Goal: Task Accomplishment & Management: Manage account settings

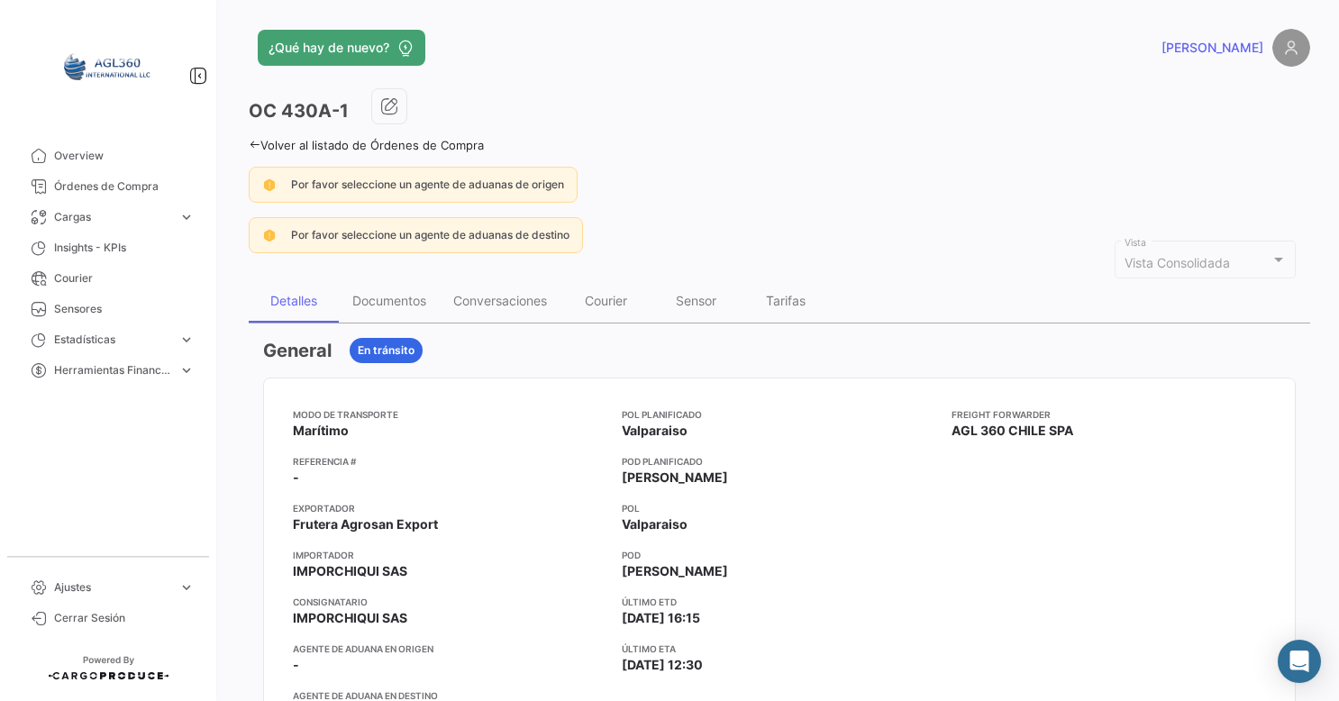
click at [258, 144] on icon at bounding box center [255, 145] width 12 height 12
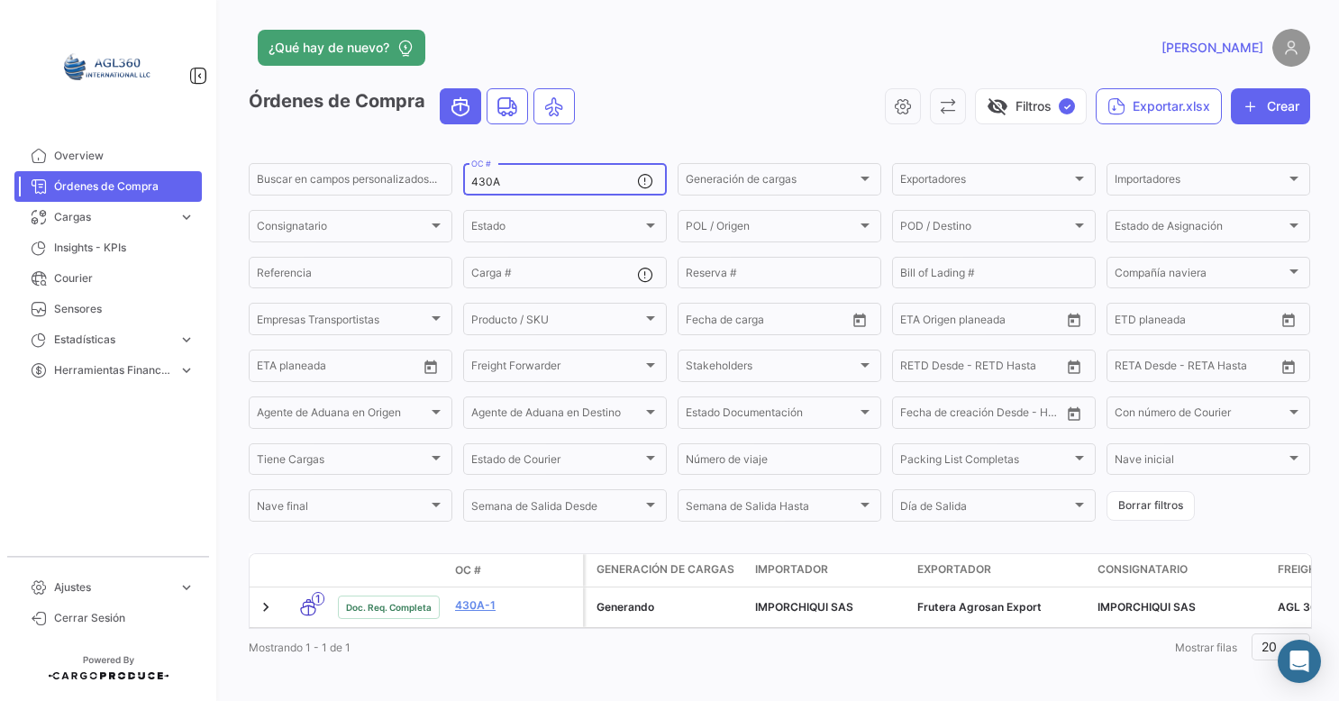
drag, startPoint x: 494, startPoint y: 182, endPoint x: 497, endPoint y: 206, distance: 24.5
click at [496, 184] on input "430A" at bounding box center [554, 182] width 166 height 13
drag, startPoint x: 492, startPoint y: 183, endPoint x: 497, endPoint y: 204, distance: 21.4
click at [492, 186] on input "430A" at bounding box center [554, 182] width 166 height 13
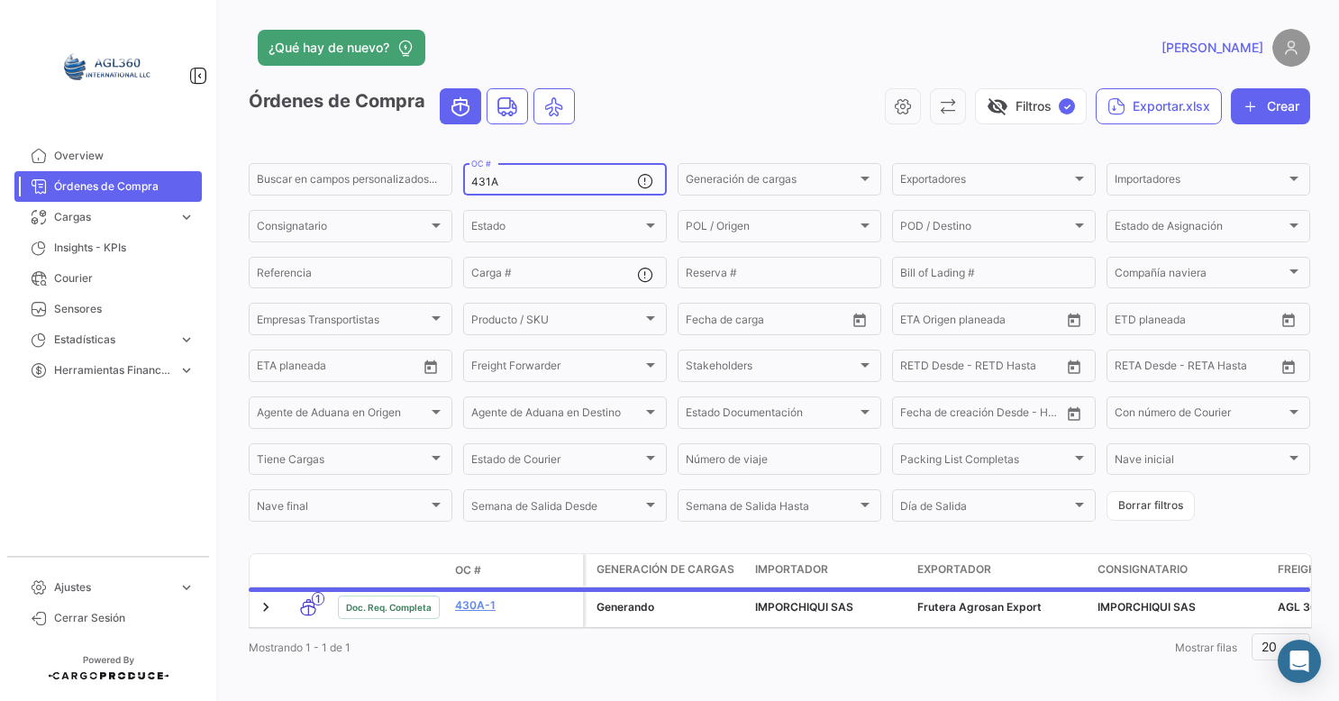
type input "431A"
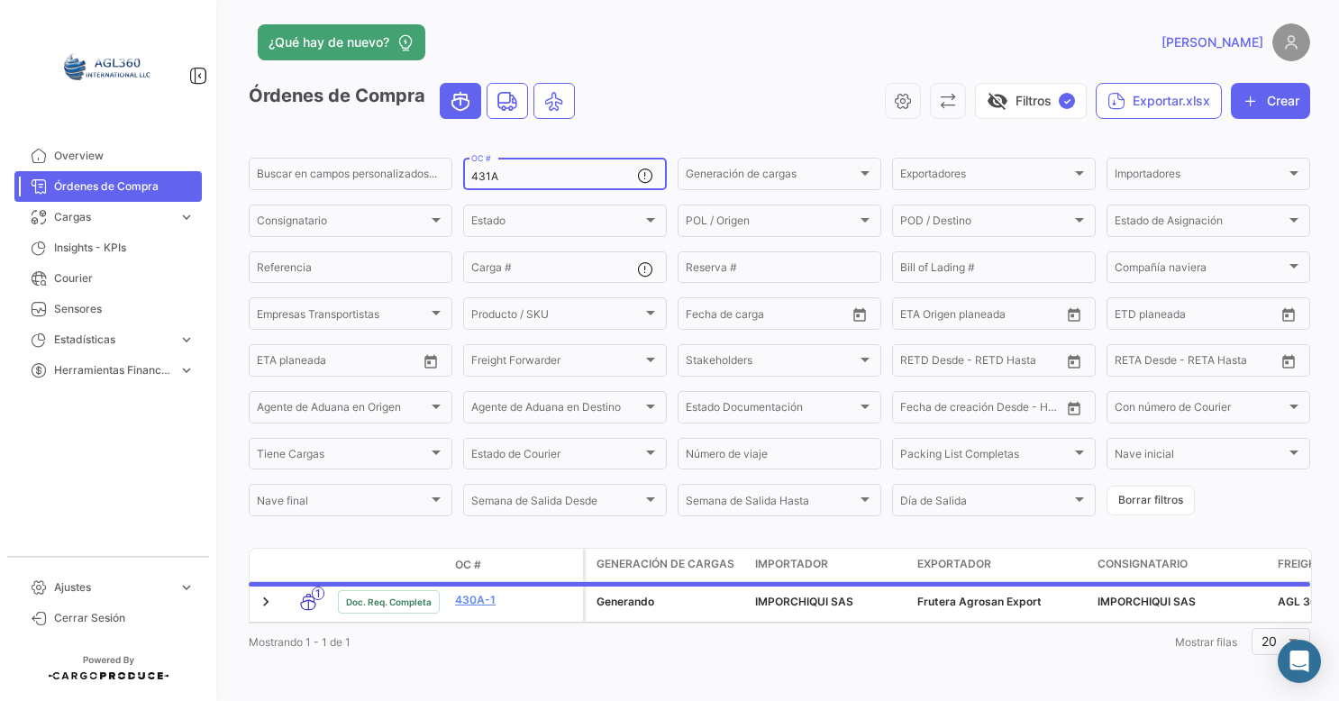
scroll to position [25, 0]
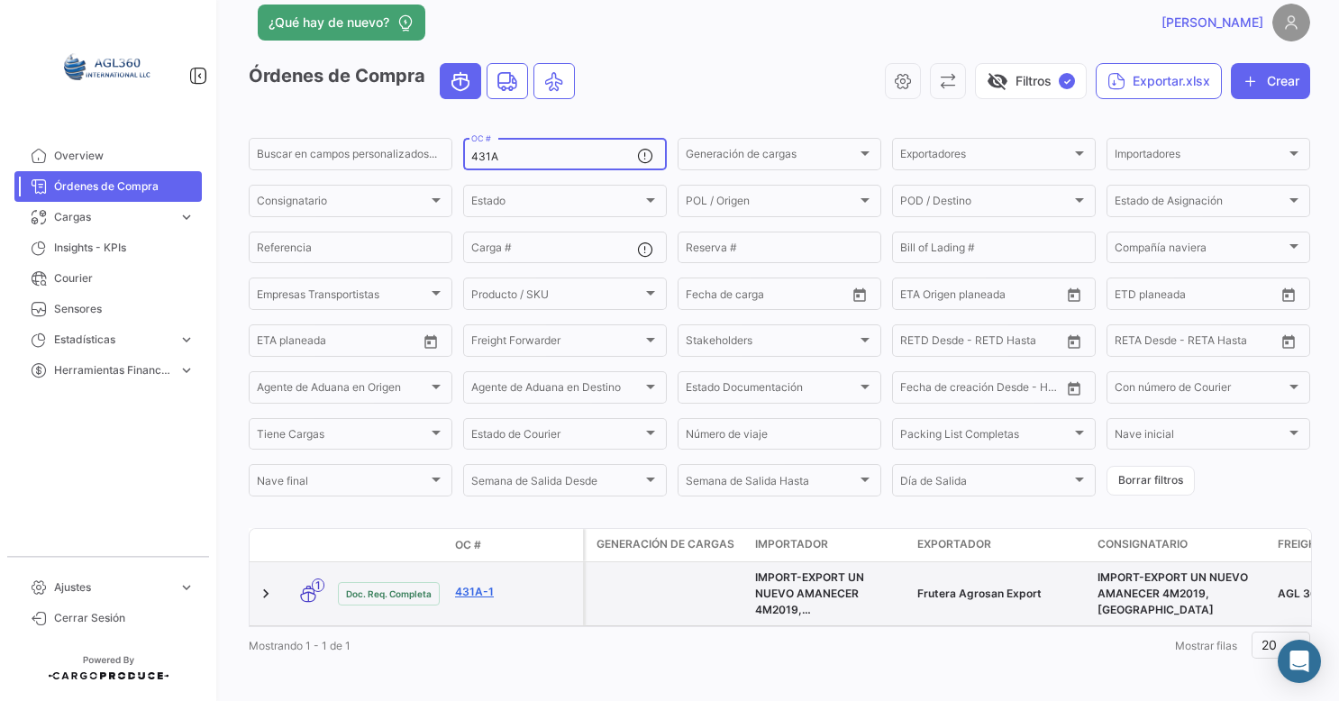
click at [476, 600] on link "431A-1" at bounding box center [515, 592] width 121 height 16
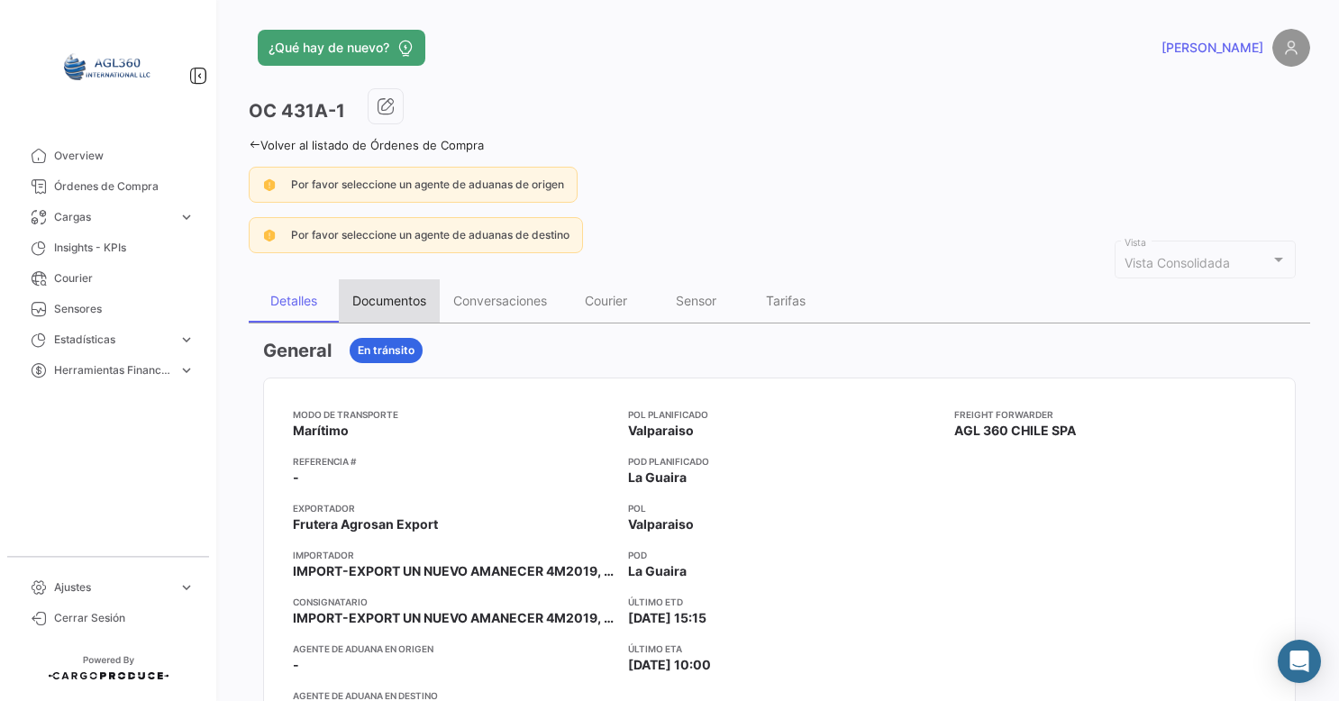
click at [395, 306] on div "Documentos" at bounding box center [389, 300] width 101 height 43
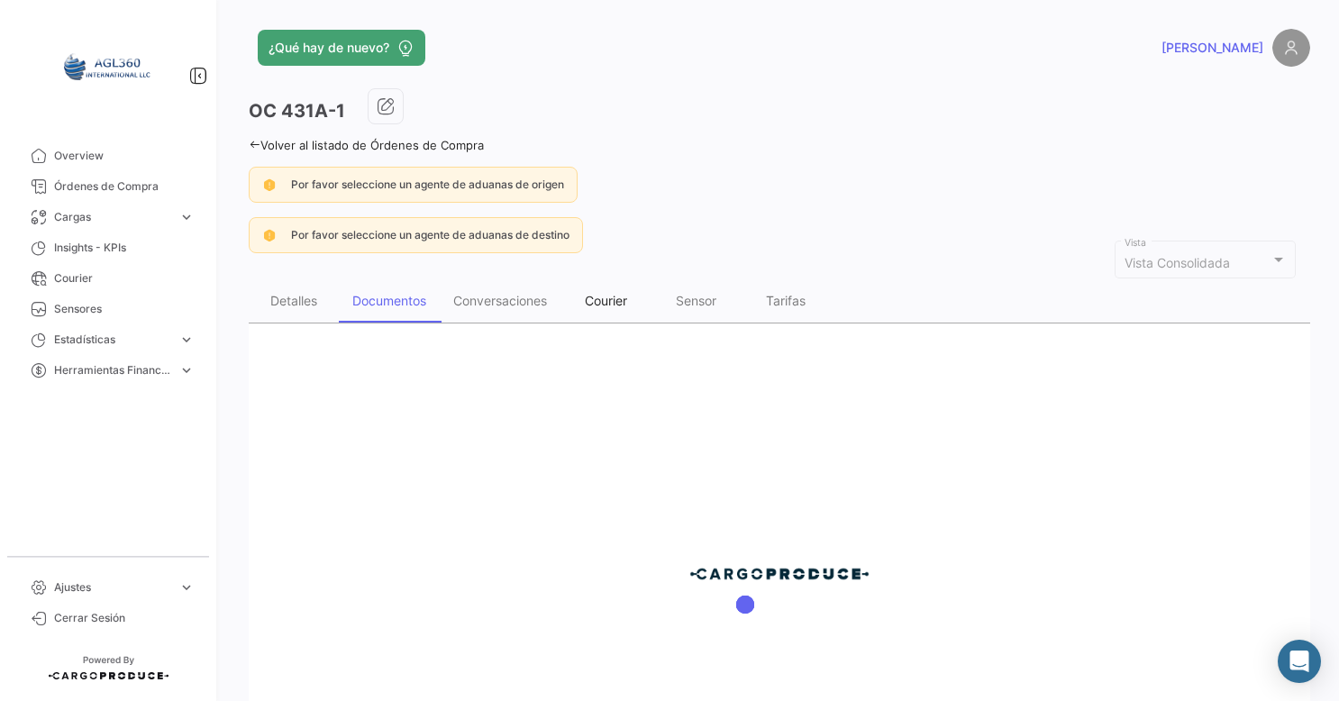
click at [588, 305] on div "Courier" at bounding box center [606, 300] width 42 height 15
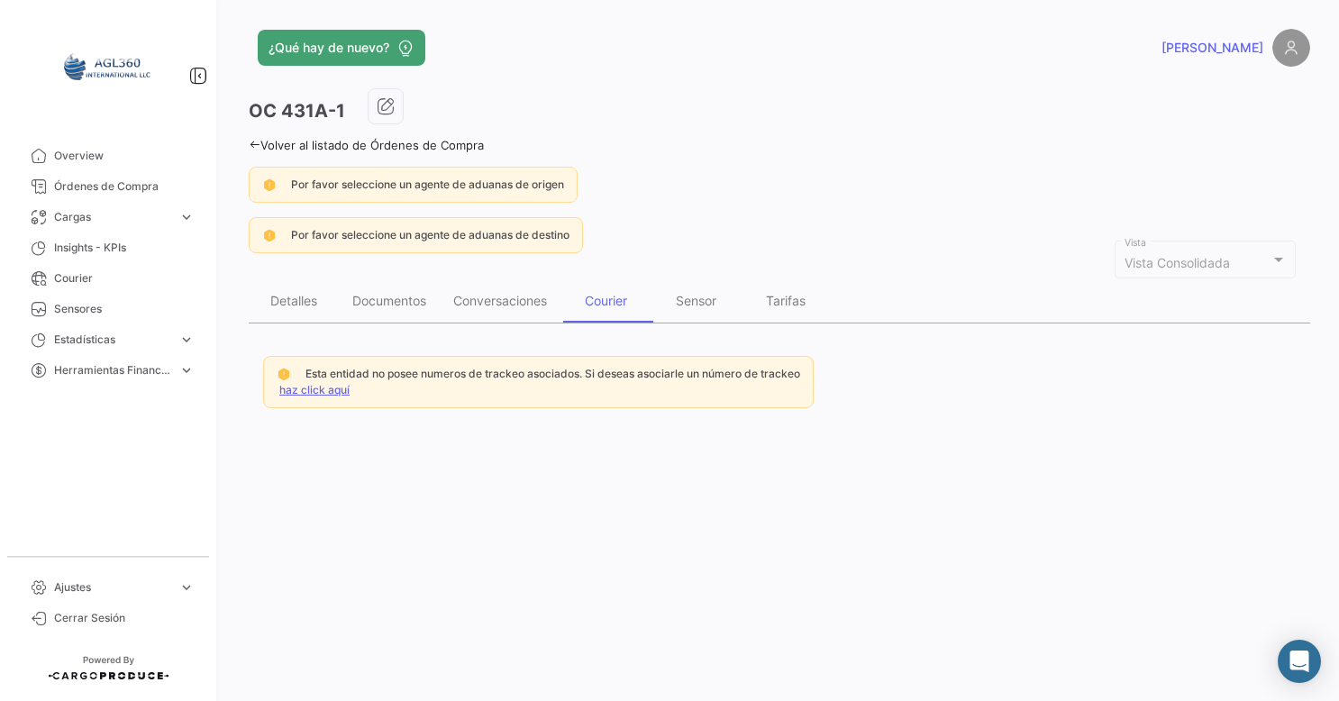
click at [324, 388] on link "haz click aquí" at bounding box center [314, 390] width 70 height 14
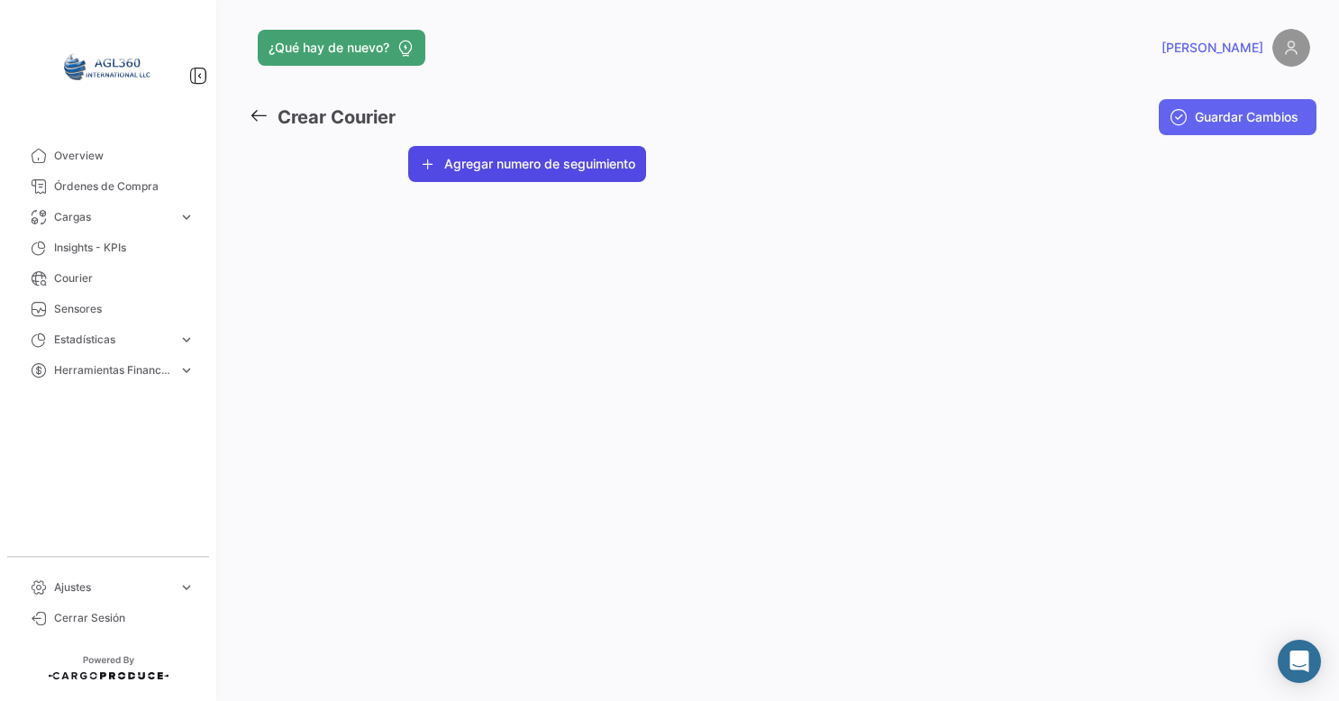
click at [522, 167] on button "Agregar numero de seguimiento" at bounding box center [527, 164] width 238 height 36
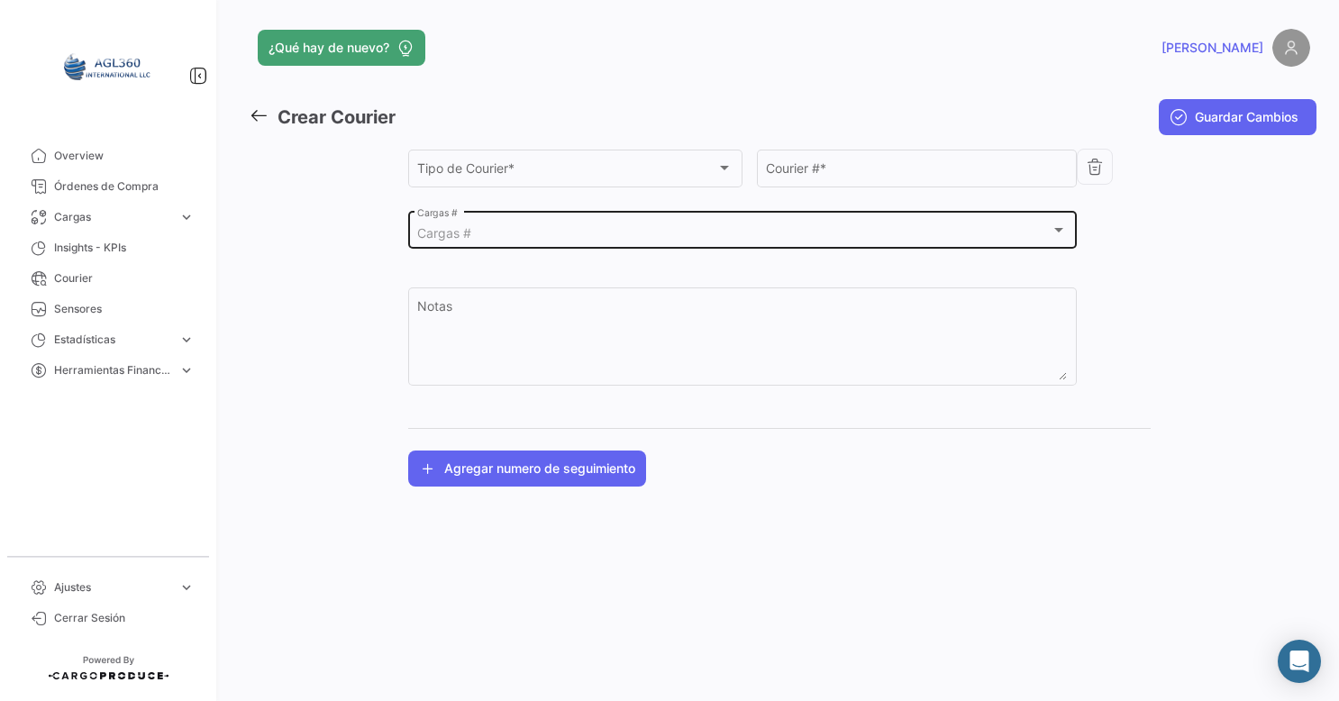
click at [476, 225] on div "Cargas # Cargas #" at bounding box center [742, 228] width 650 height 41
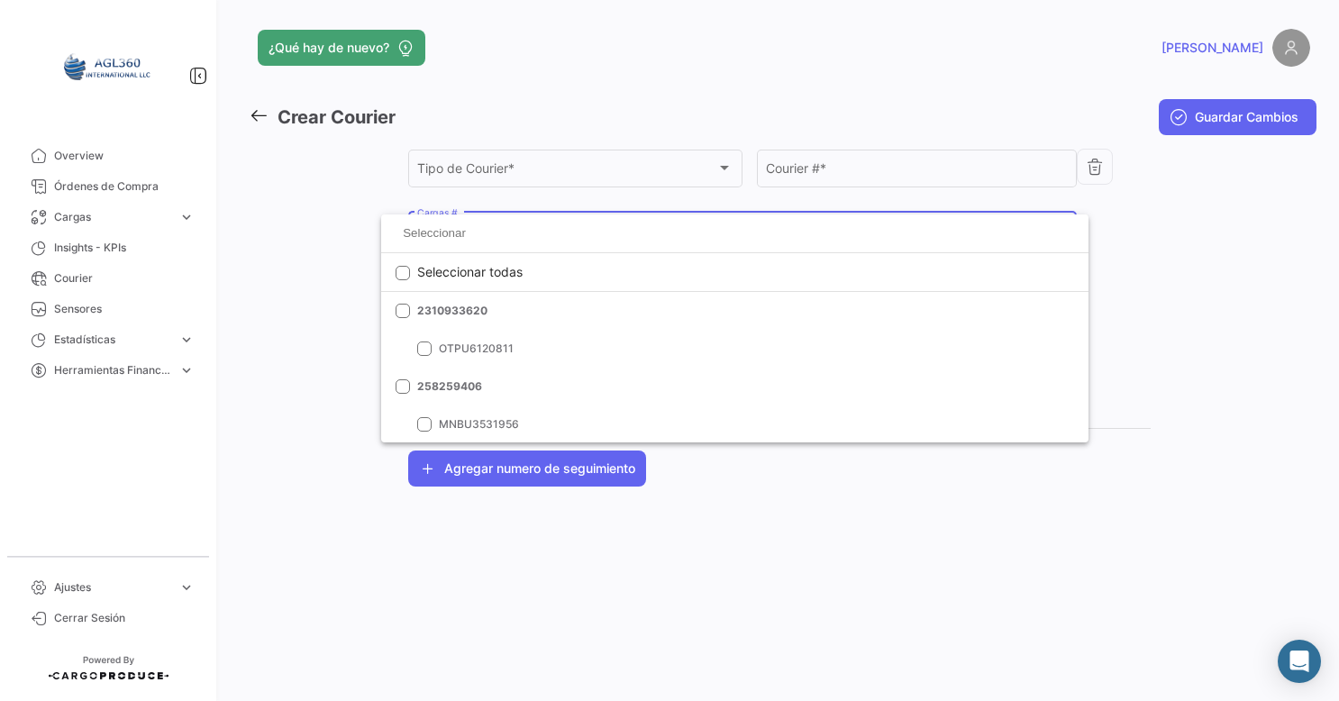
click at [656, 161] on div at bounding box center [669, 350] width 1339 height 701
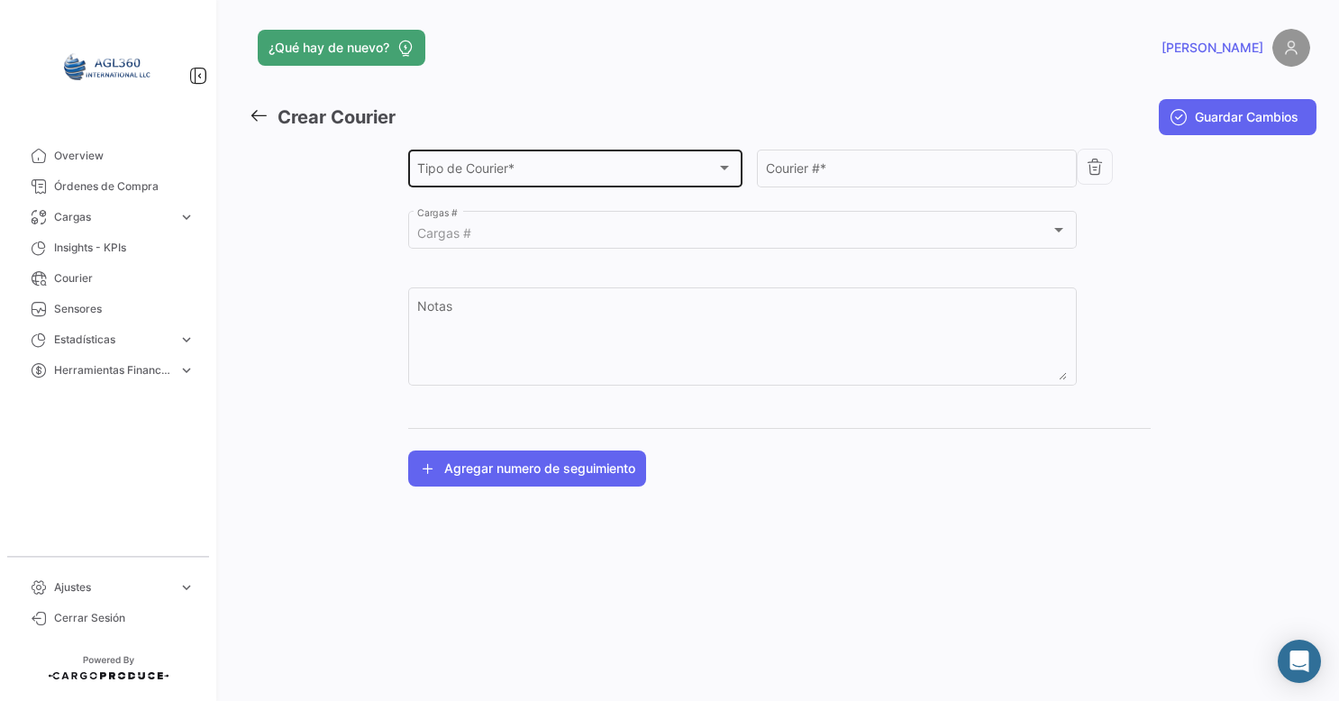
click at [539, 170] on div "Tipo de Courier *" at bounding box center [566, 171] width 299 height 15
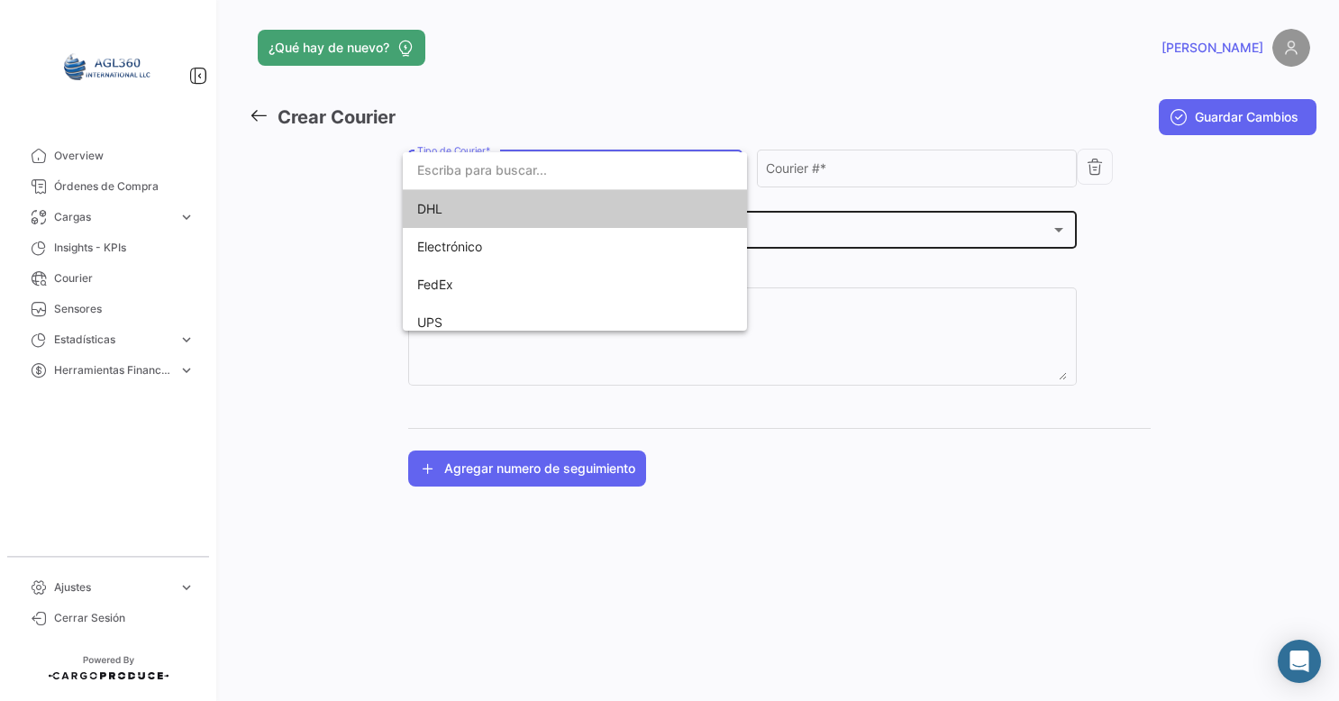
drag, startPoint x: 456, startPoint y: 214, endPoint x: 622, endPoint y: 210, distance: 165.9
click at [476, 210] on span "DHL" at bounding box center [574, 209] width 315 height 38
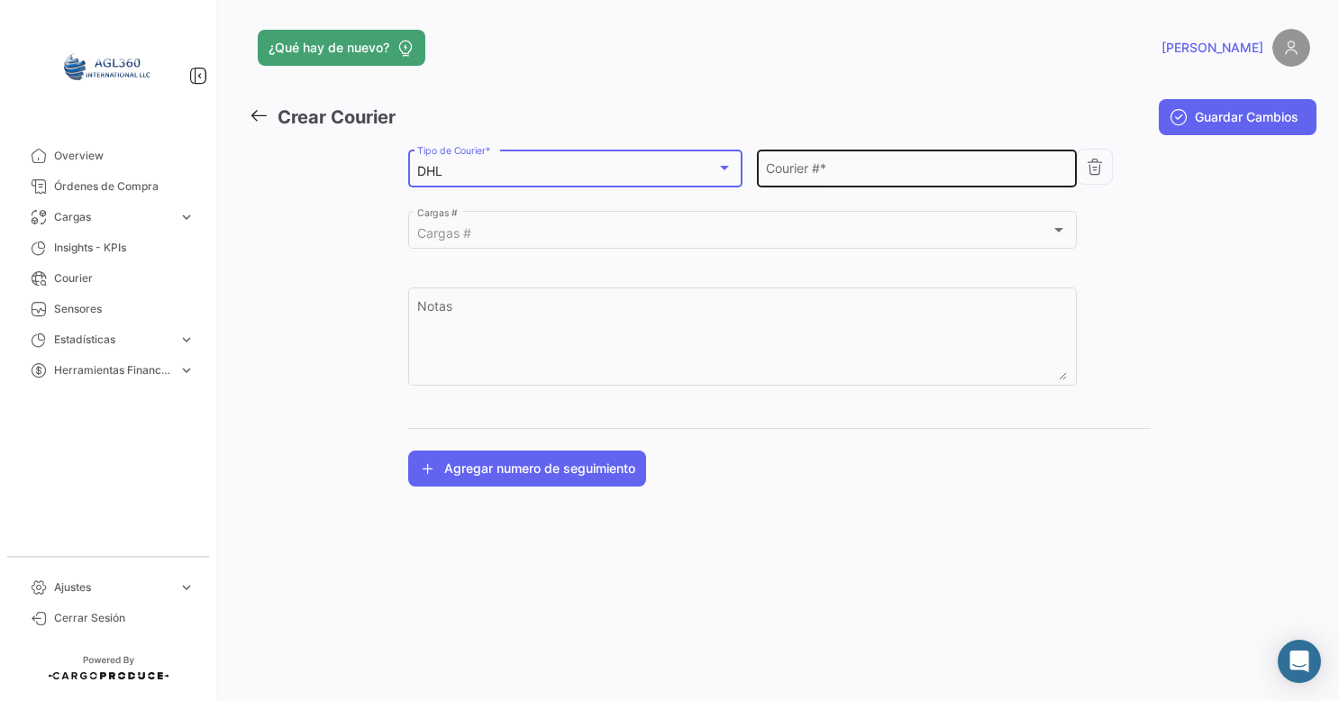
click at [880, 169] on input "Courier # *" at bounding box center [916, 171] width 301 height 15
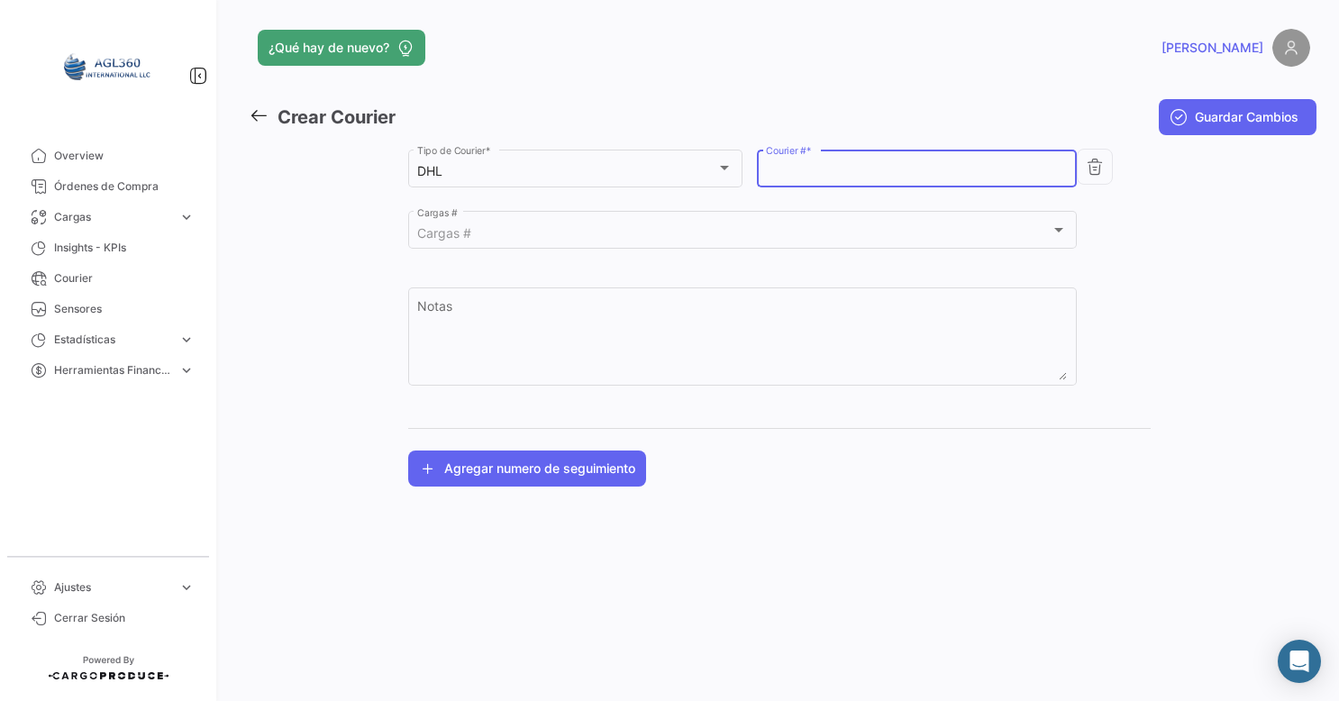
paste input "8364672676"
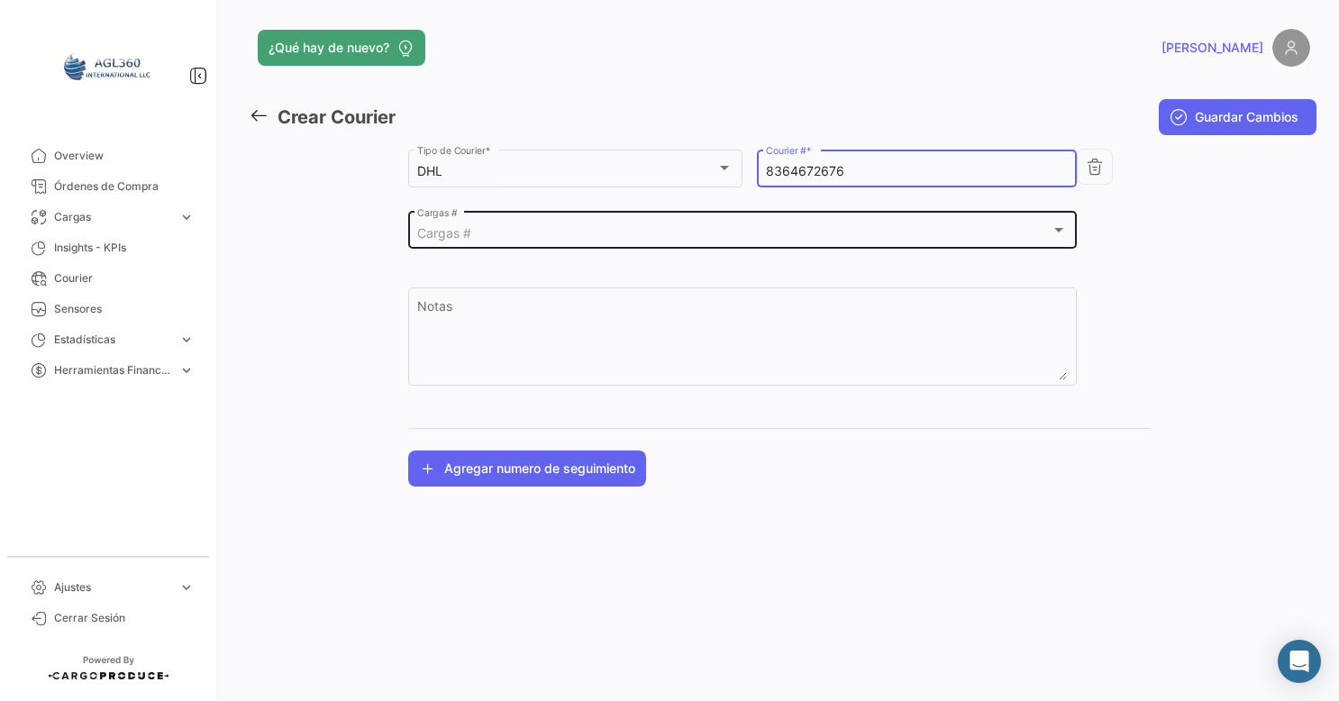
type input "8364672676"
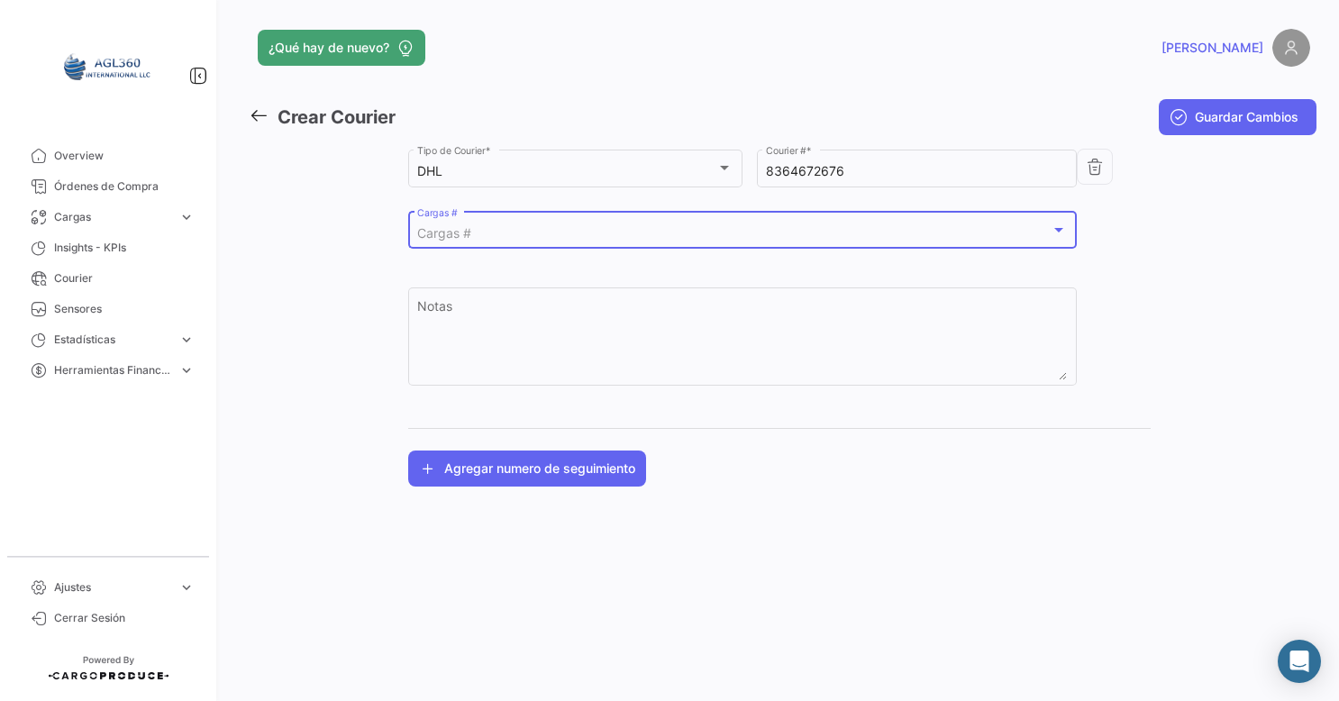
click at [514, 229] on div "Cargas #" at bounding box center [733, 233] width 633 height 15
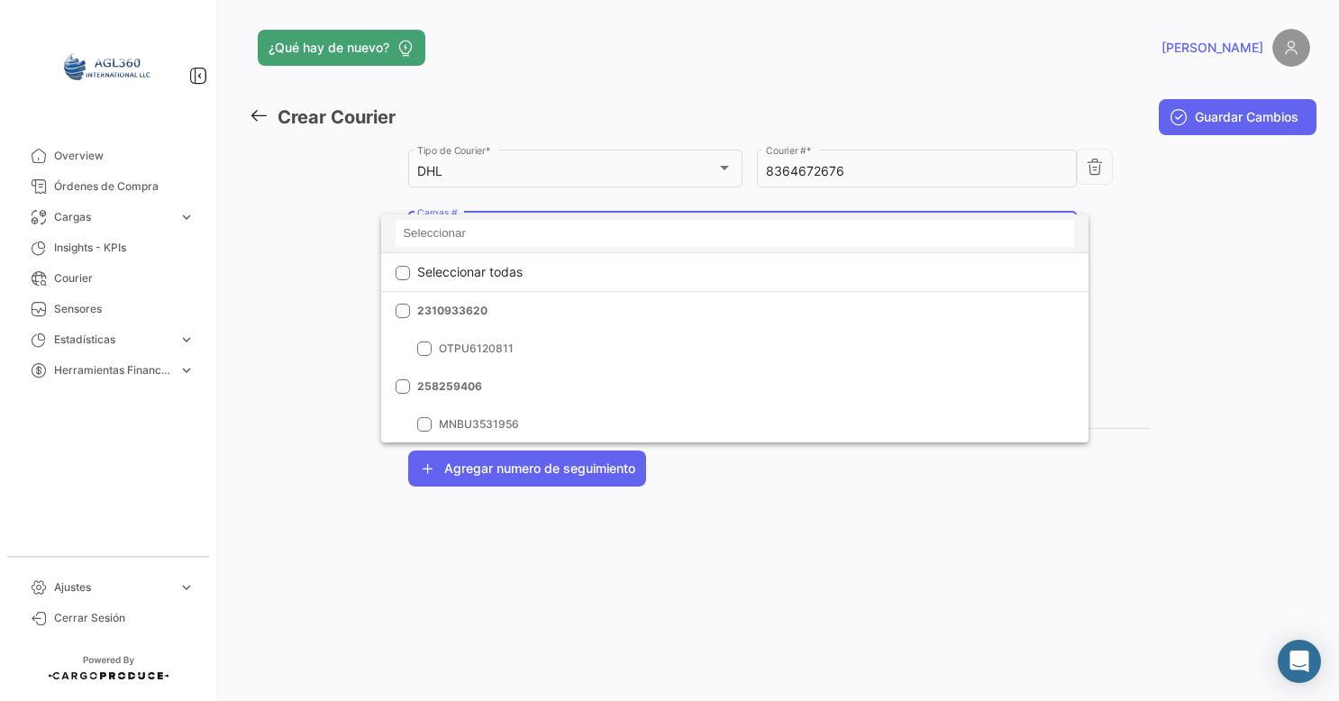
click at [521, 231] on input at bounding box center [735, 233] width 679 height 27
click at [484, 229] on input at bounding box center [735, 233] width 679 height 27
paste input "MNBU3622589"
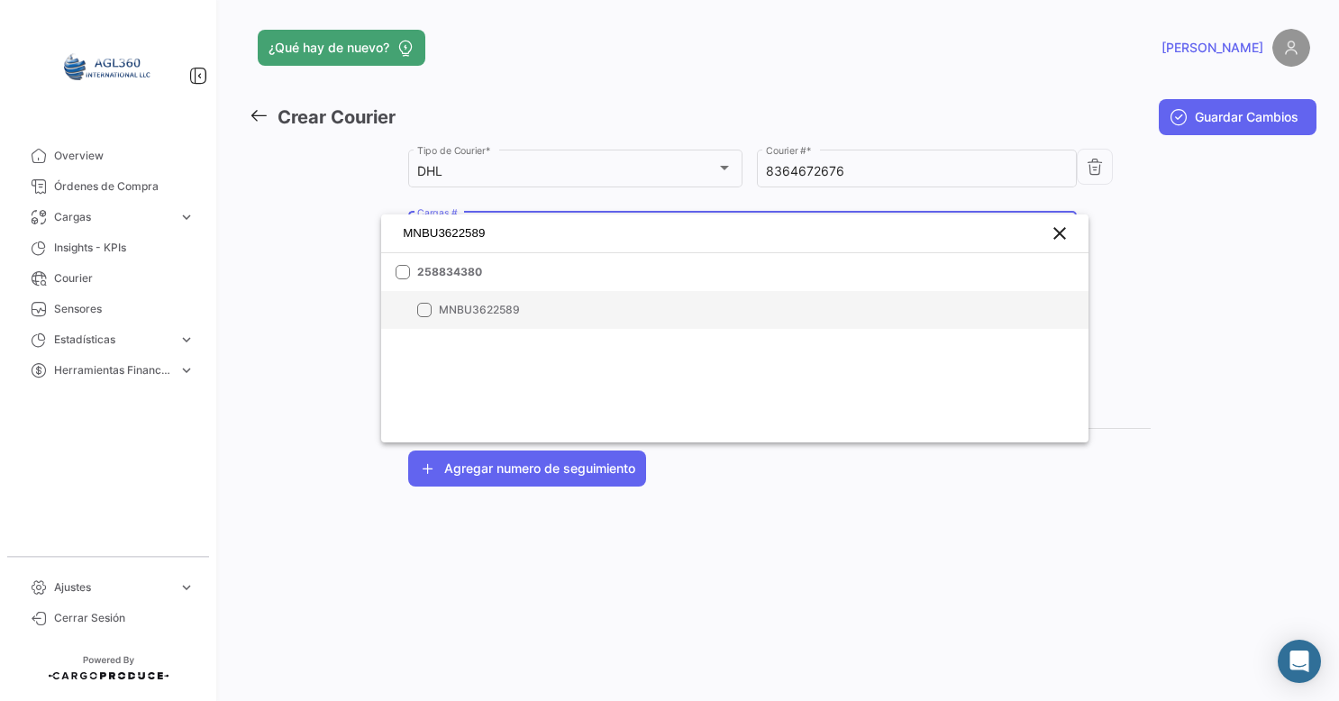
type input "MNBU3622589"
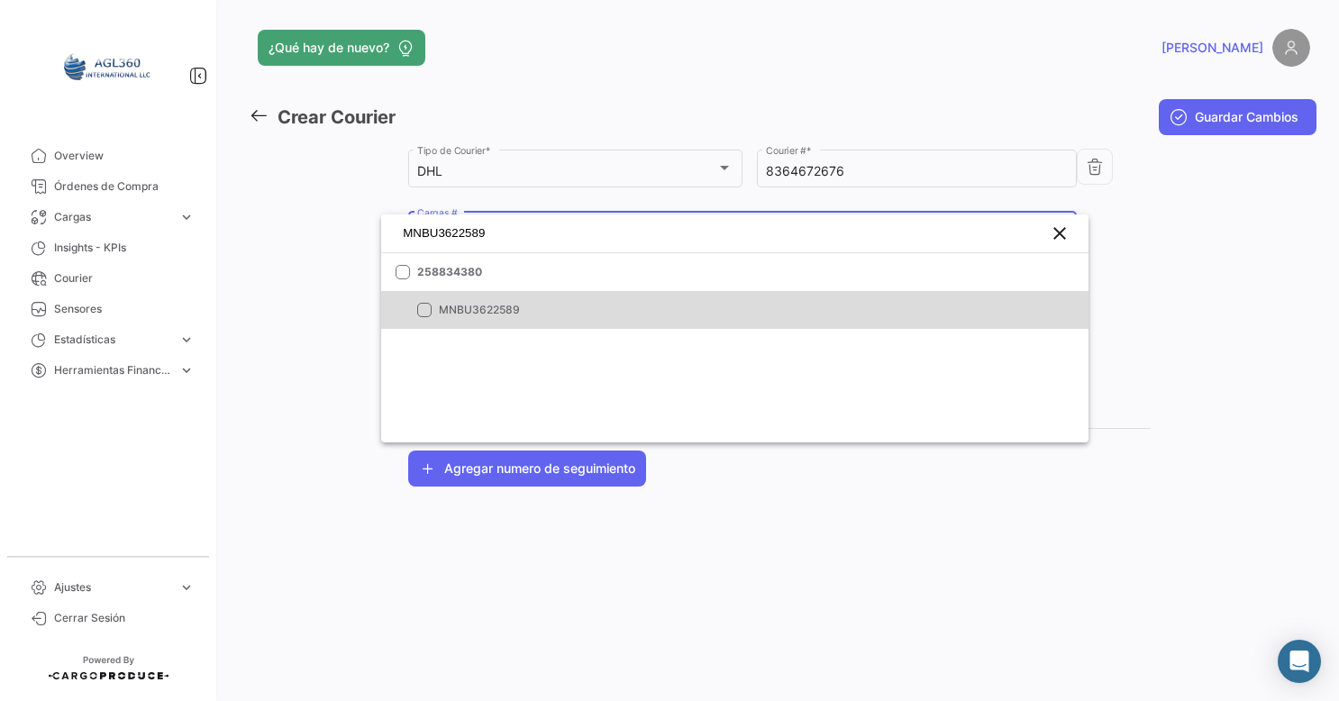
click at [424, 313] on mat-pseudo-checkbox at bounding box center [424, 310] width 14 height 14
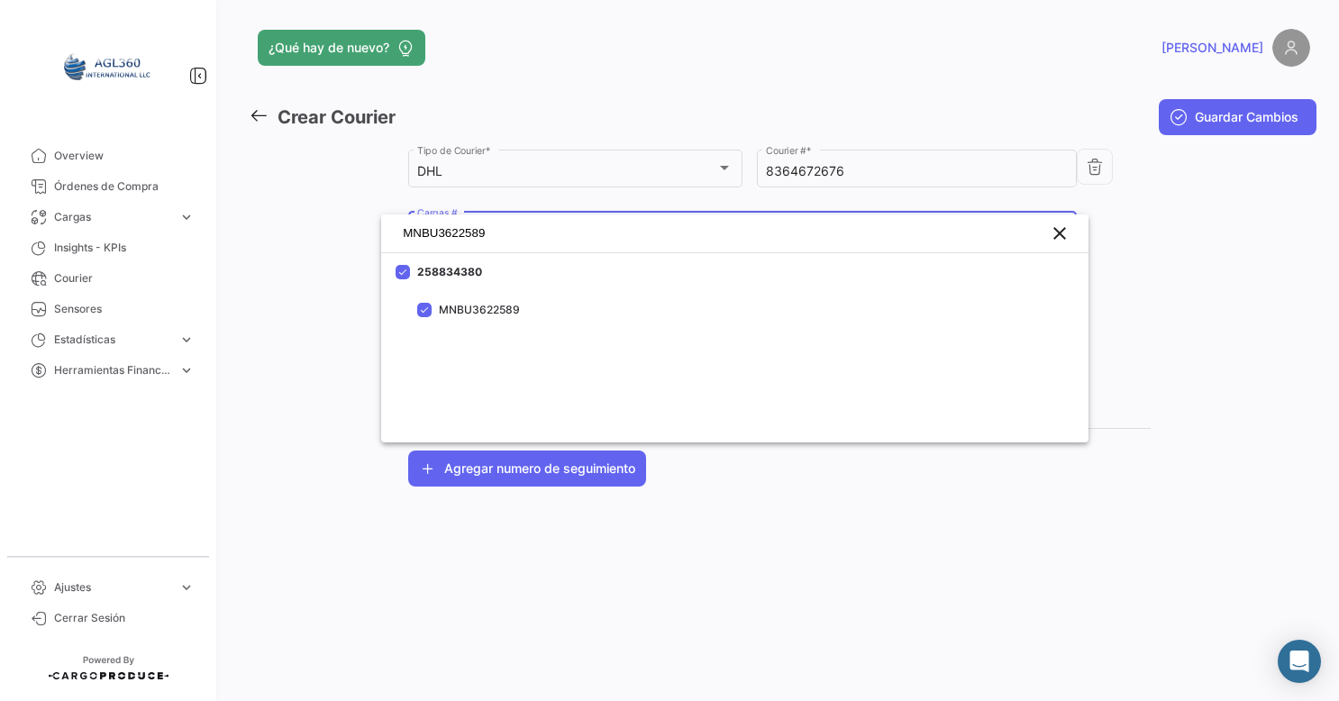
click at [942, 506] on div at bounding box center [669, 350] width 1339 height 701
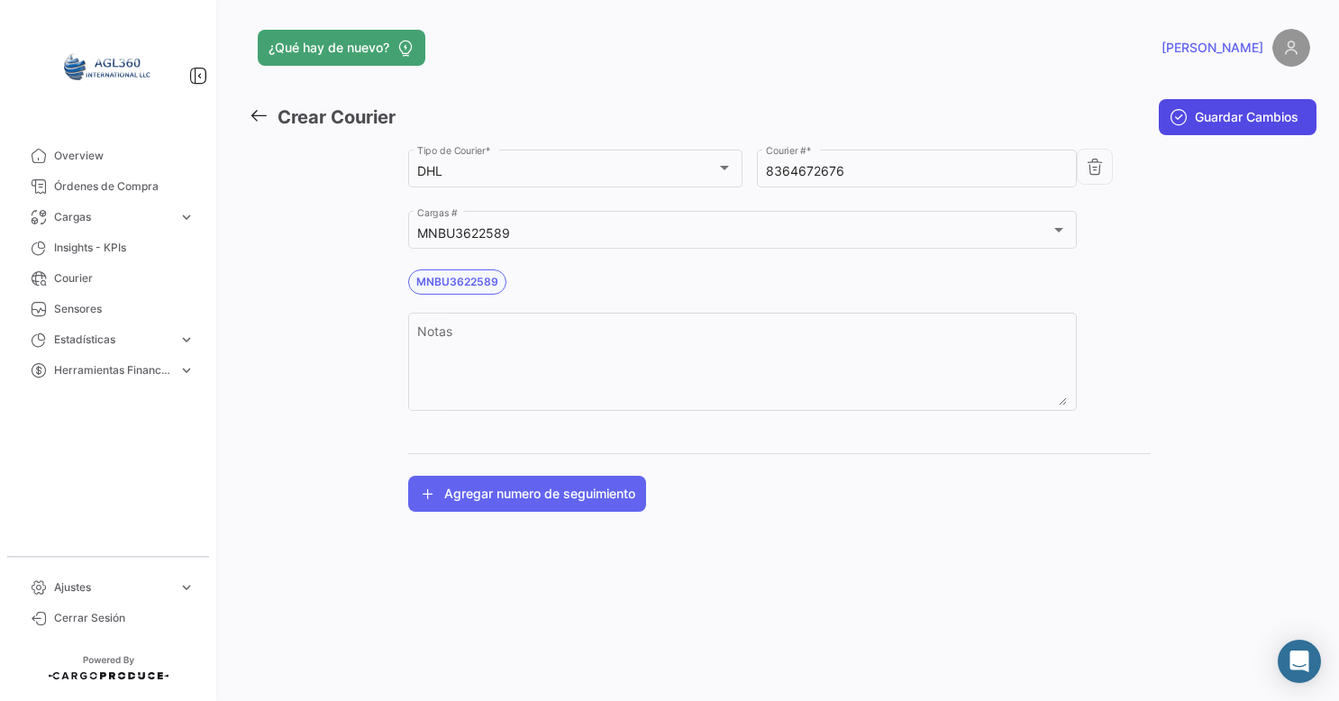
click at [1249, 118] on span "Guardar Cambios" at bounding box center [1247, 117] width 104 height 18
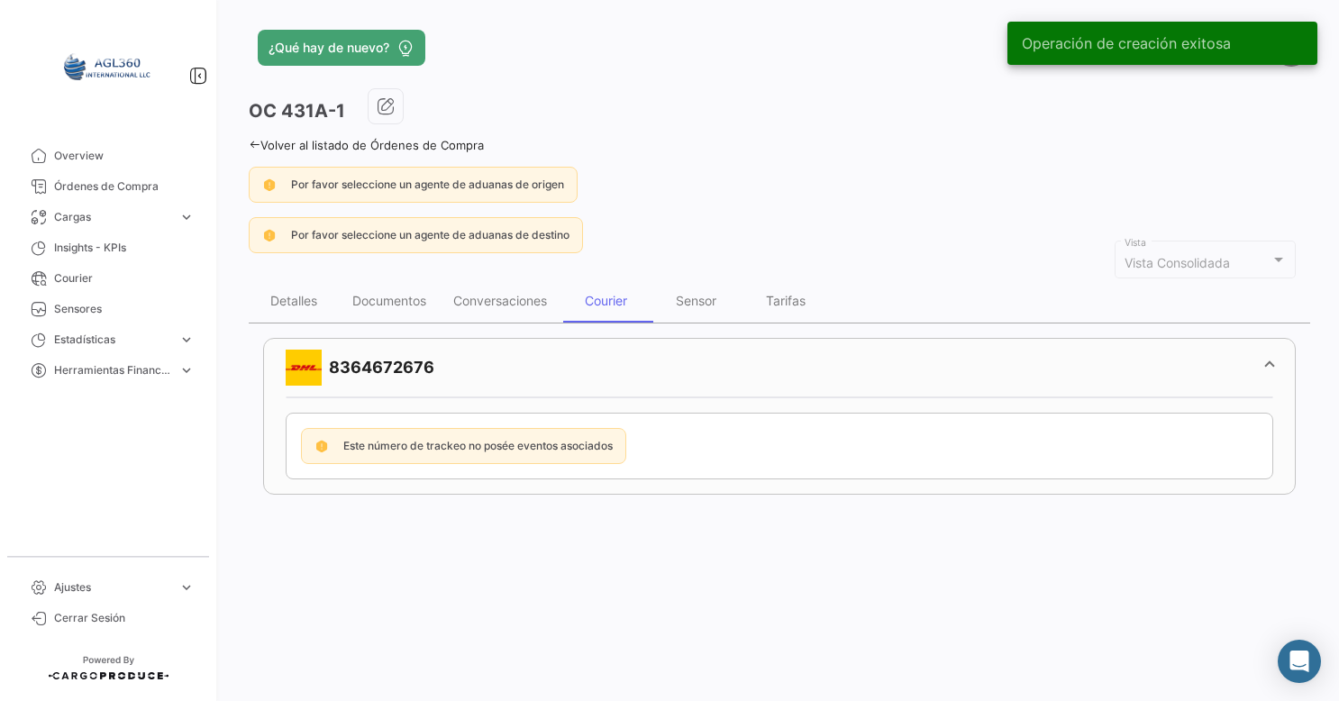
click at [609, 298] on div "Courier" at bounding box center [606, 300] width 42 height 15
click at [471, 359] on mat-panel-title "8364672676" at bounding box center [769, 368] width 966 height 36
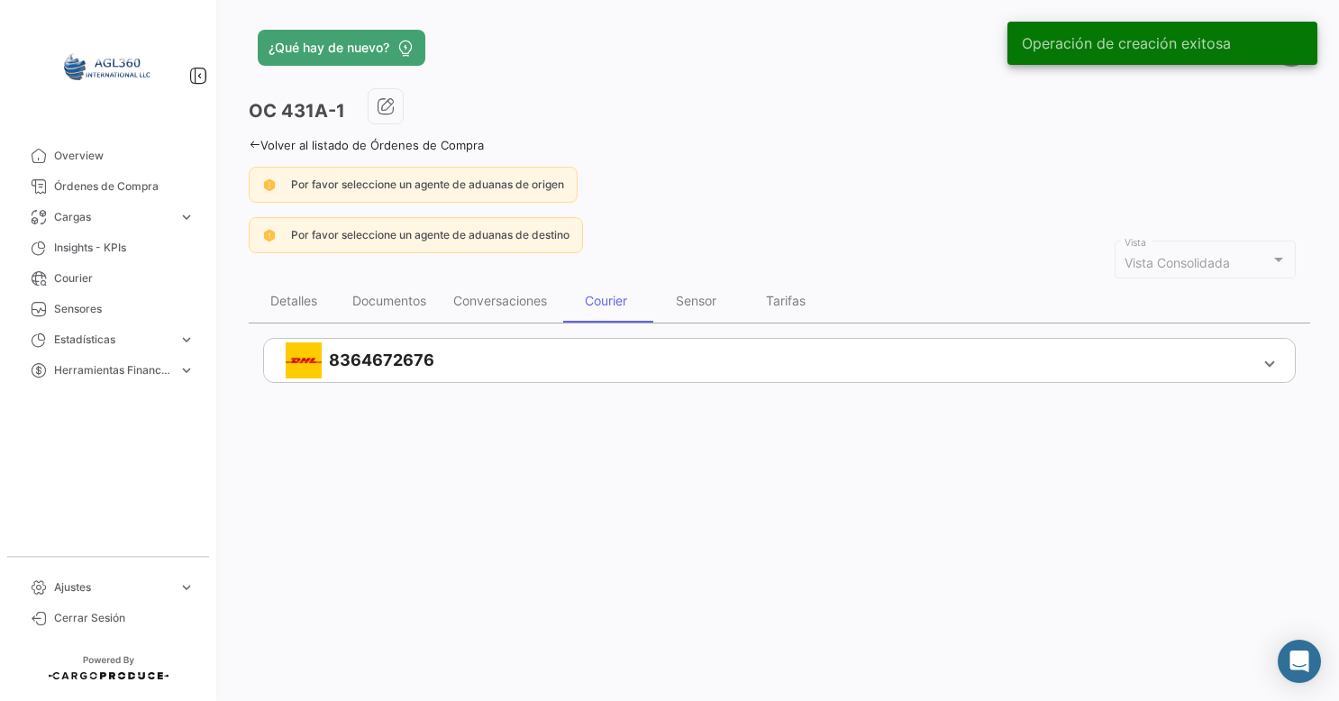
click at [471, 359] on mat-panel-title "8364672676" at bounding box center [769, 360] width 966 height 36
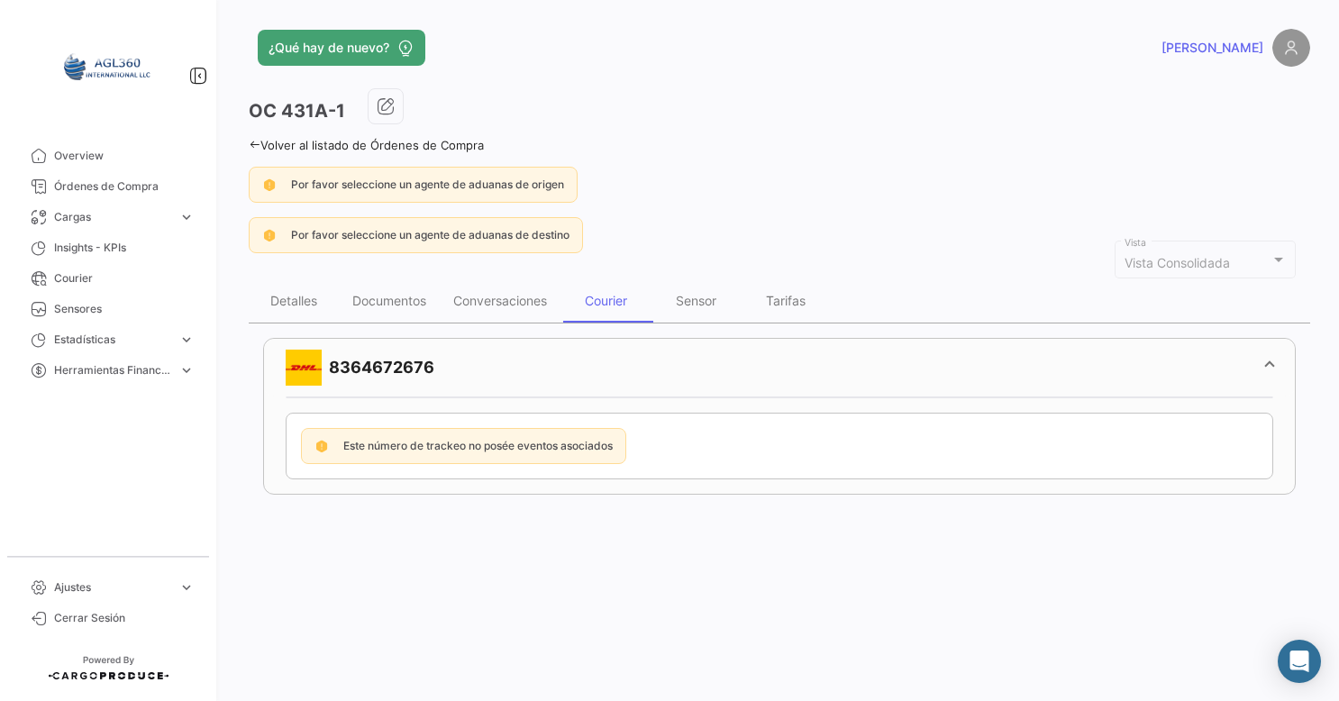
drag, startPoint x: 448, startPoint y: 359, endPoint x: 670, endPoint y: 422, distance: 231.3
click at [631, 359] on mat-panel-title "8364672676" at bounding box center [769, 368] width 966 height 36
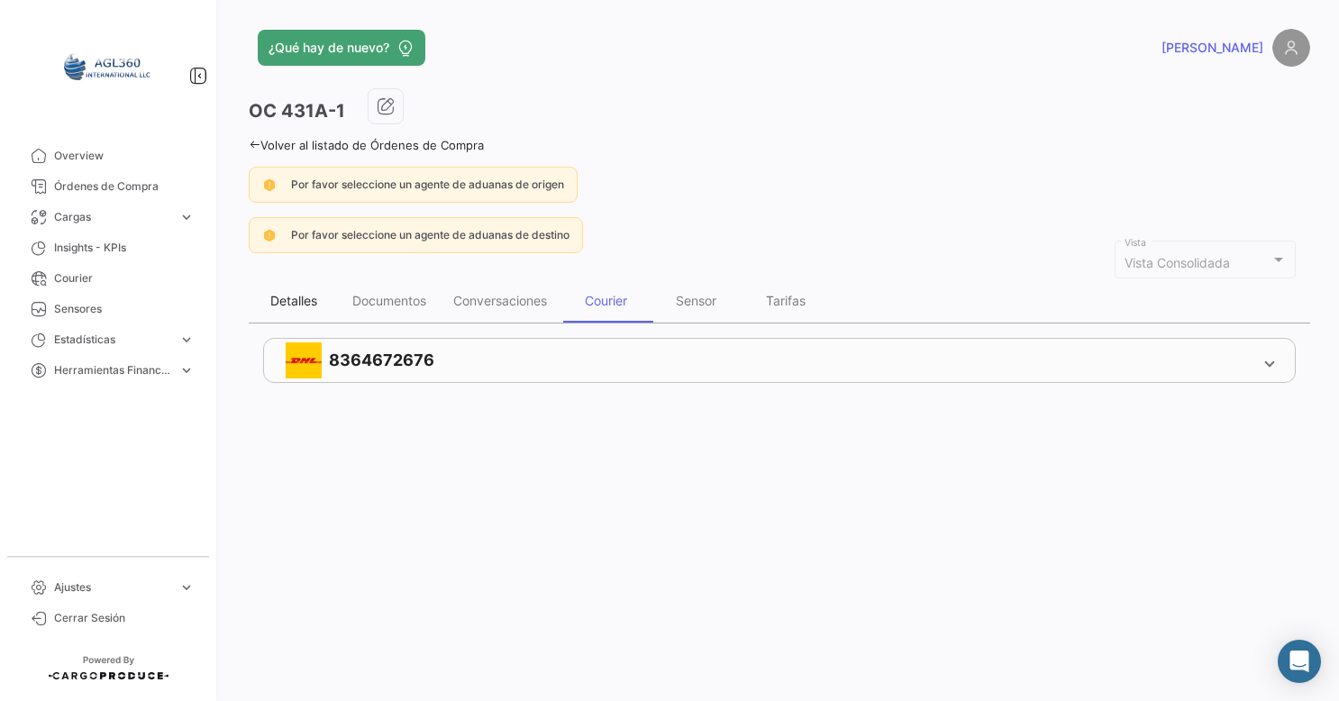
click at [299, 300] on div "Detalles" at bounding box center [293, 300] width 47 height 15
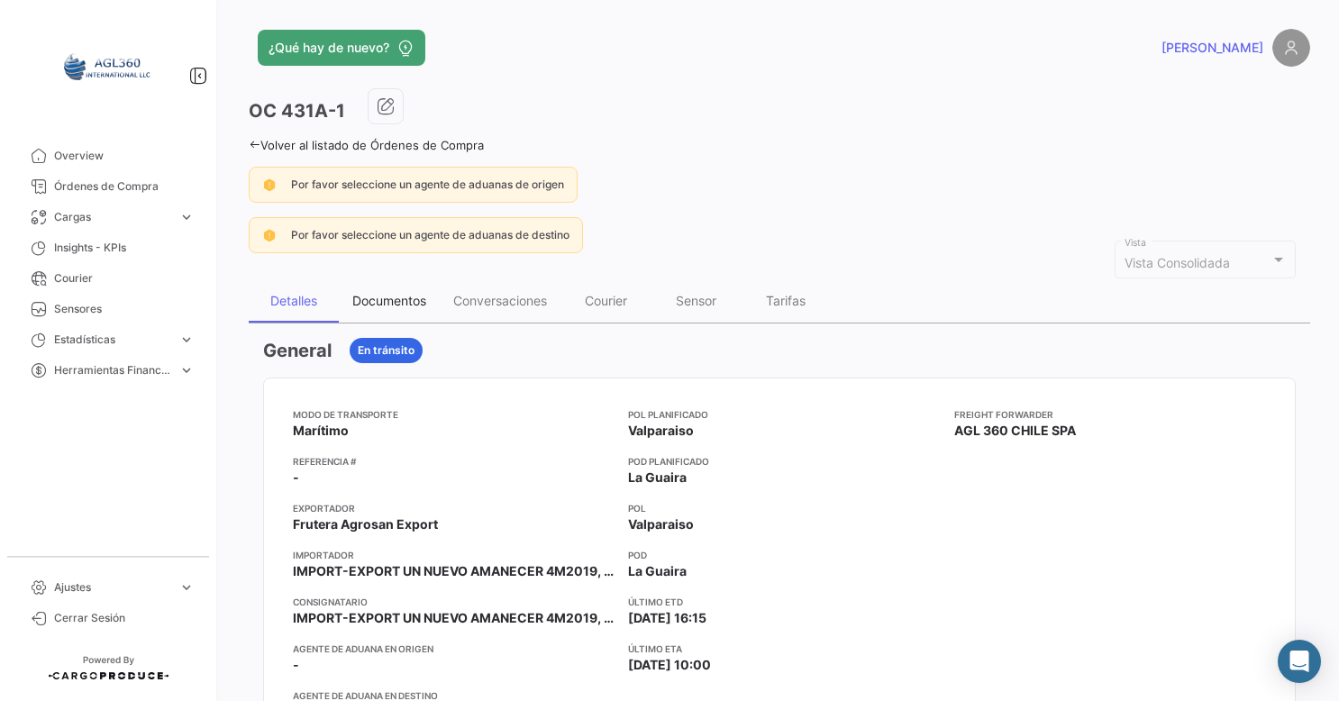
click at [406, 293] on div "Documentos" at bounding box center [389, 300] width 74 height 15
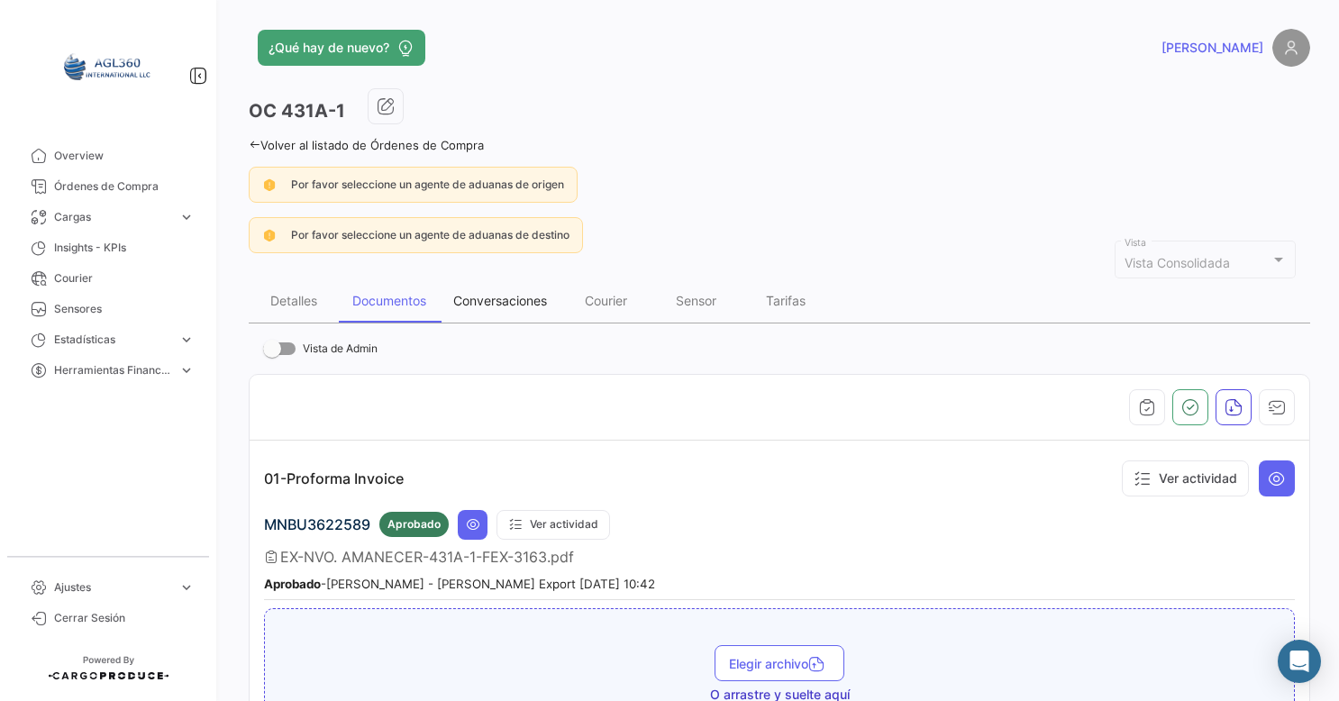
click at [499, 297] on div "Conversaciones" at bounding box center [500, 300] width 94 height 15
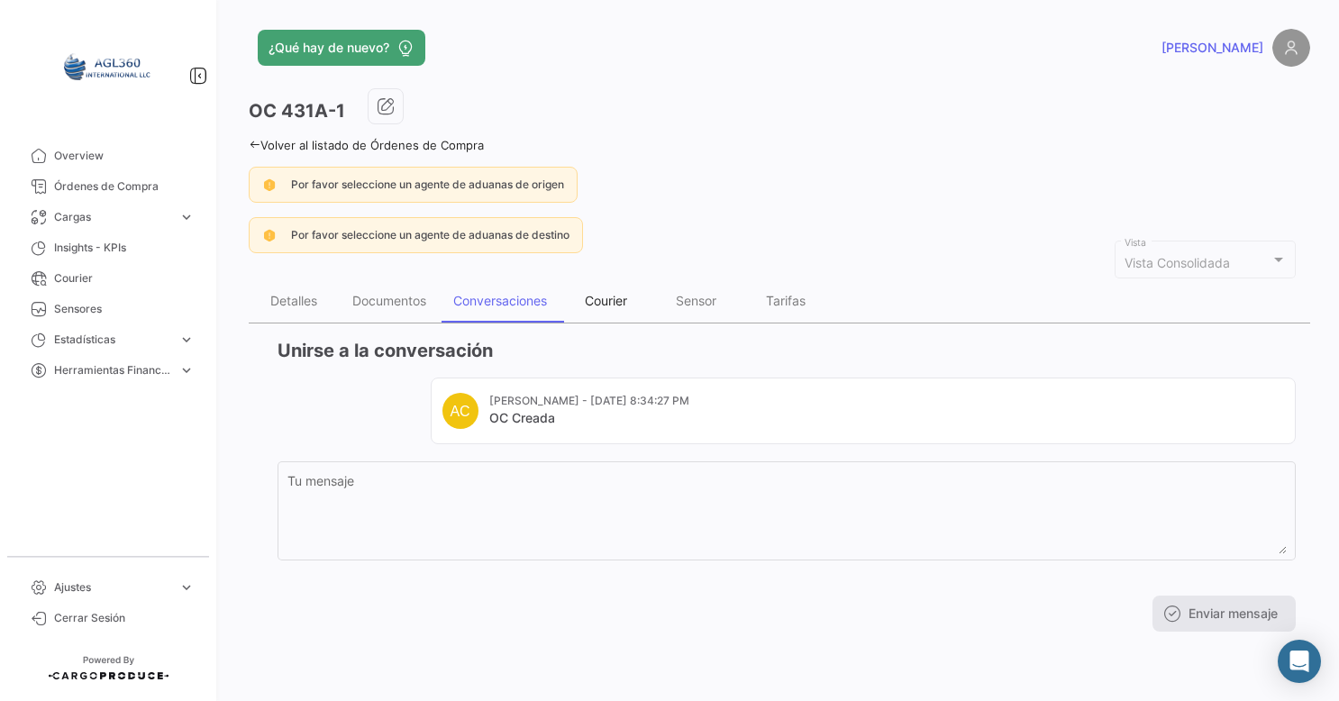
click at [613, 307] on div "Courier" at bounding box center [606, 300] width 90 height 43
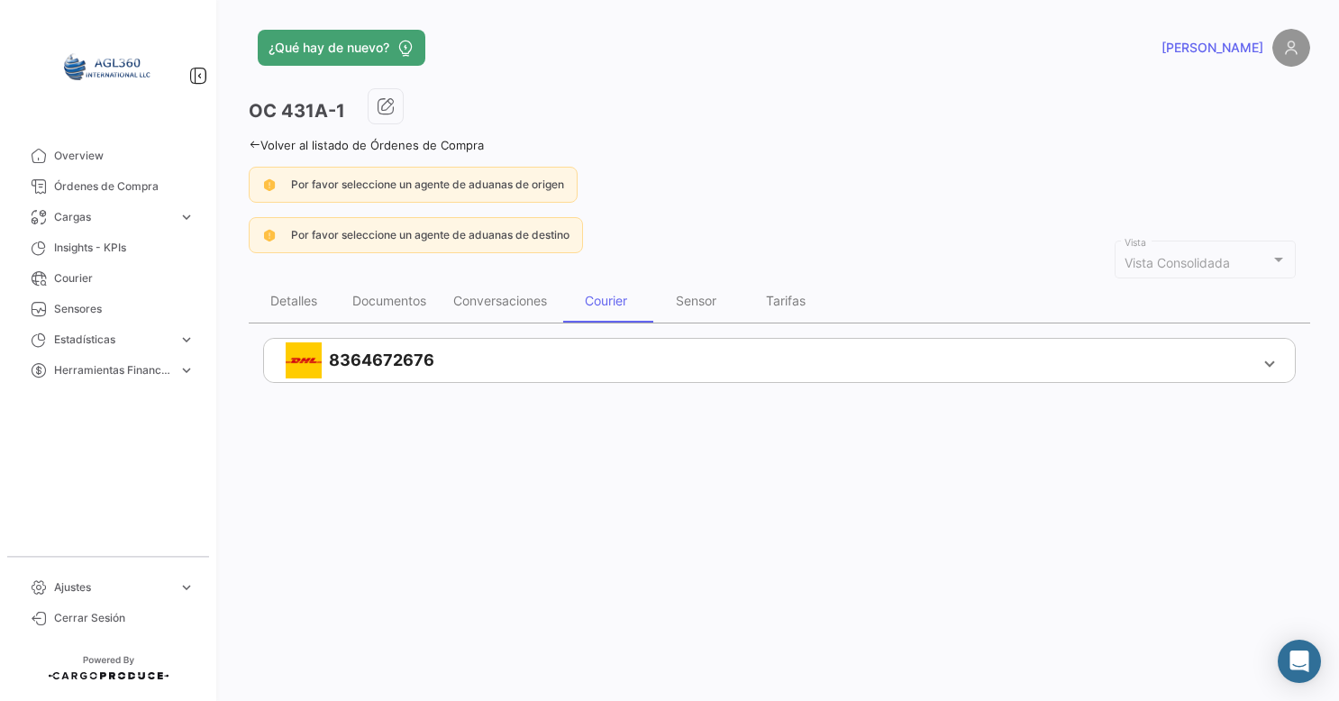
click at [425, 369] on mat-panel-title "8364672676" at bounding box center [769, 360] width 966 height 36
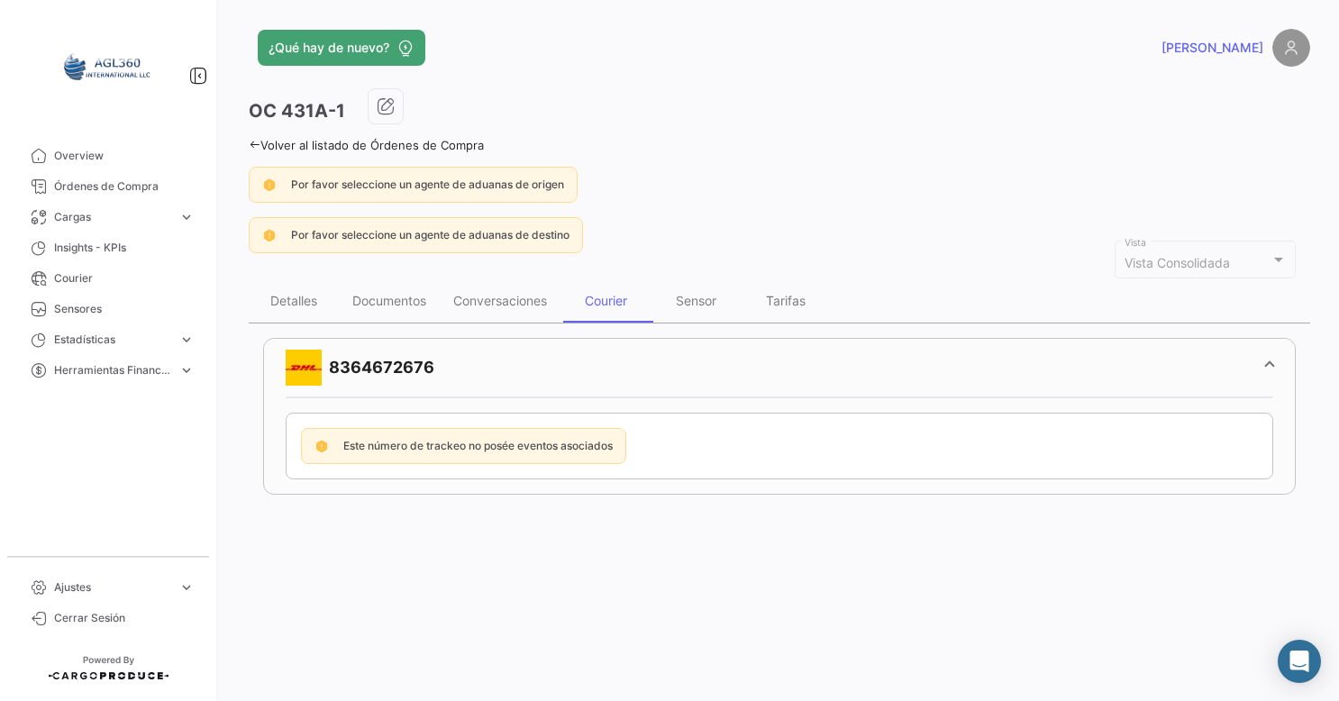
click at [387, 365] on mat-panel-title "8364672676" at bounding box center [769, 368] width 966 height 36
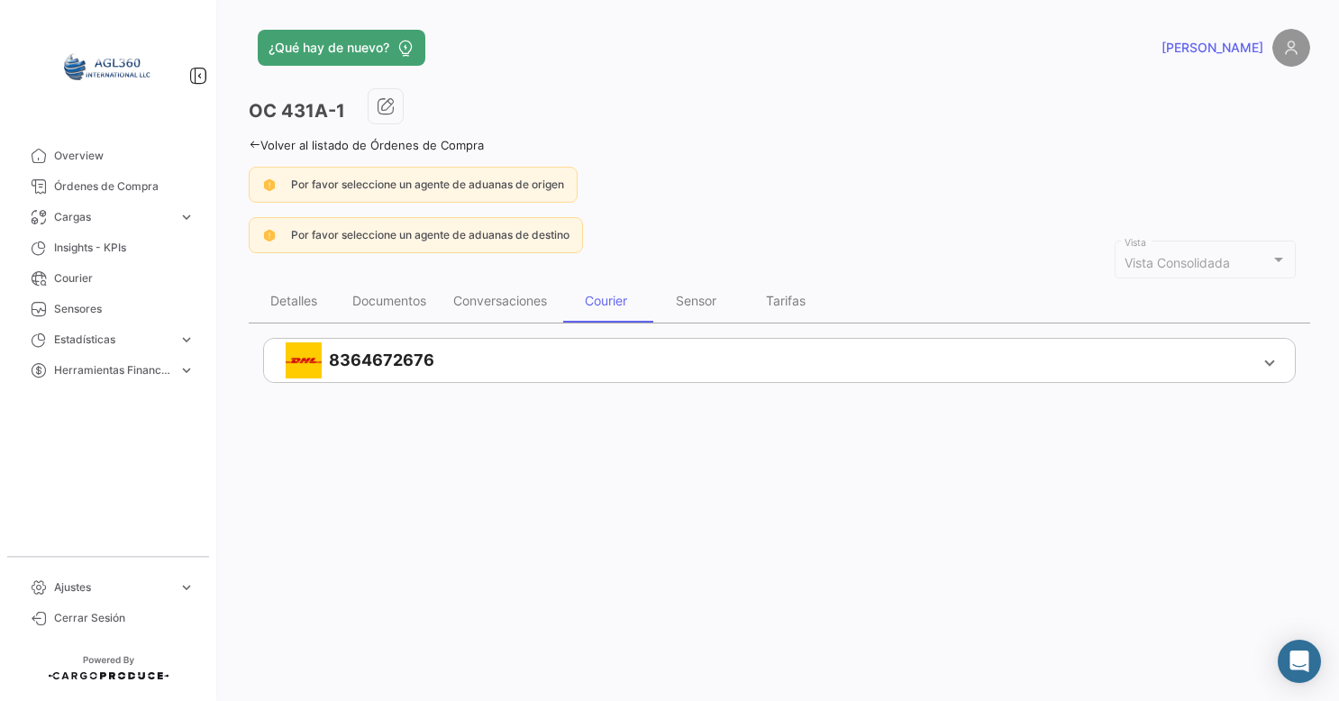
click at [387, 365] on mat-panel-title "8364672676" at bounding box center [769, 360] width 966 height 36
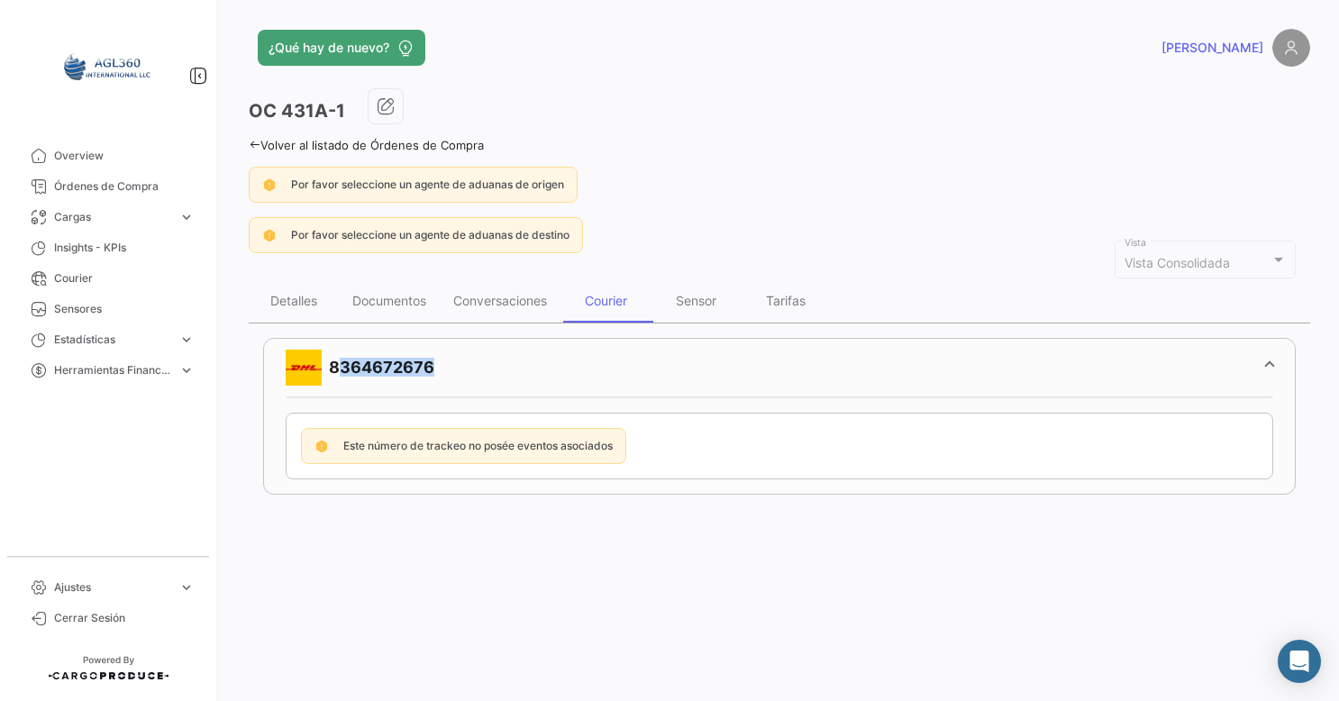
click at [387, 364] on mat-panel-title "8364672676" at bounding box center [769, 368] width 966 height 36
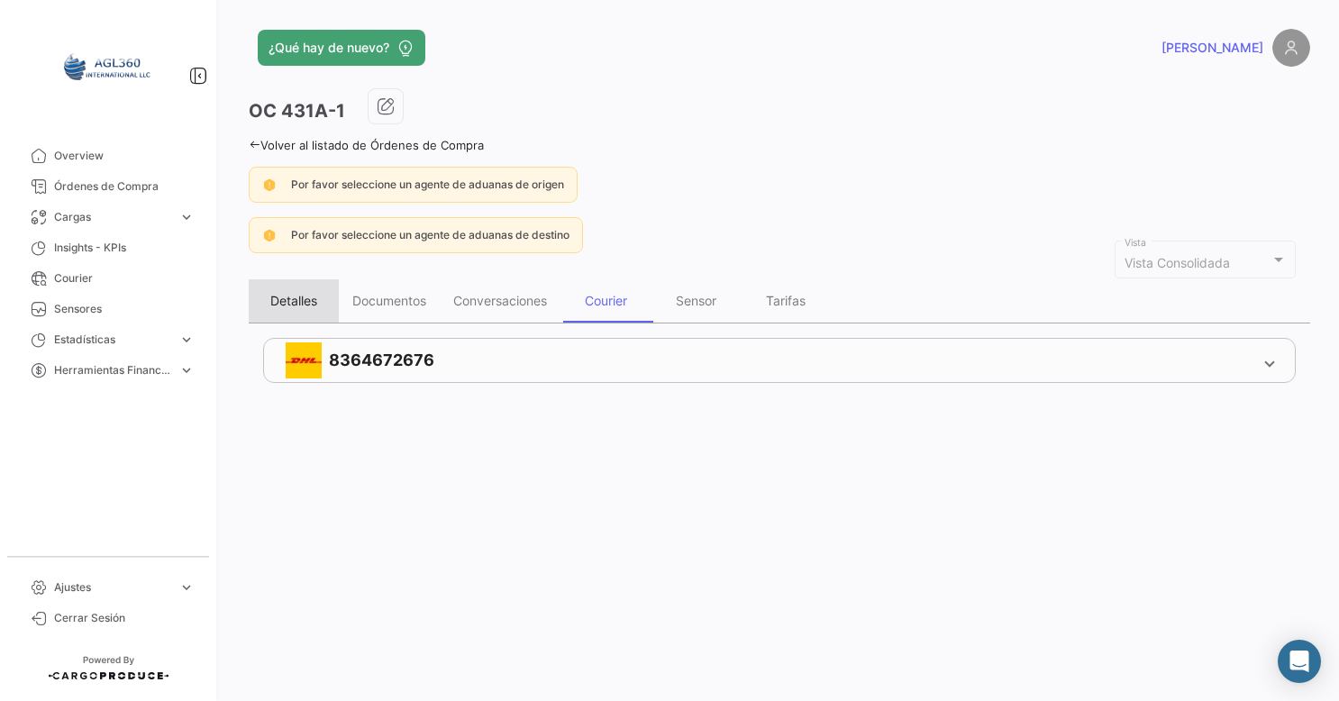
drag, startPoint x: 387, startPoint y: 364, endPoint x: 287, endPoint y: 290, distance: 124.4
click at [287, 290] on div "Detalles" at bounding box center [294, 300] width 90 height 43
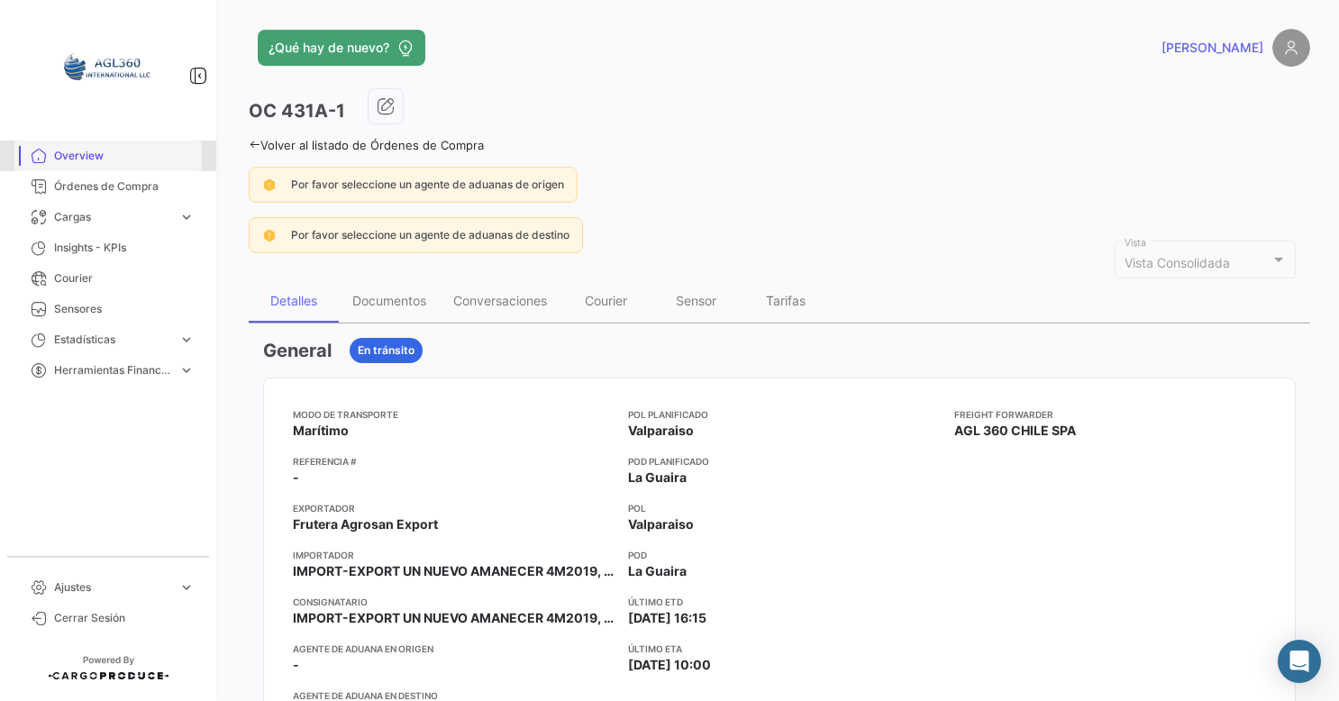
click at [115, 150] on span "Overview" at bounding box center [124, 156] width 141 height 16
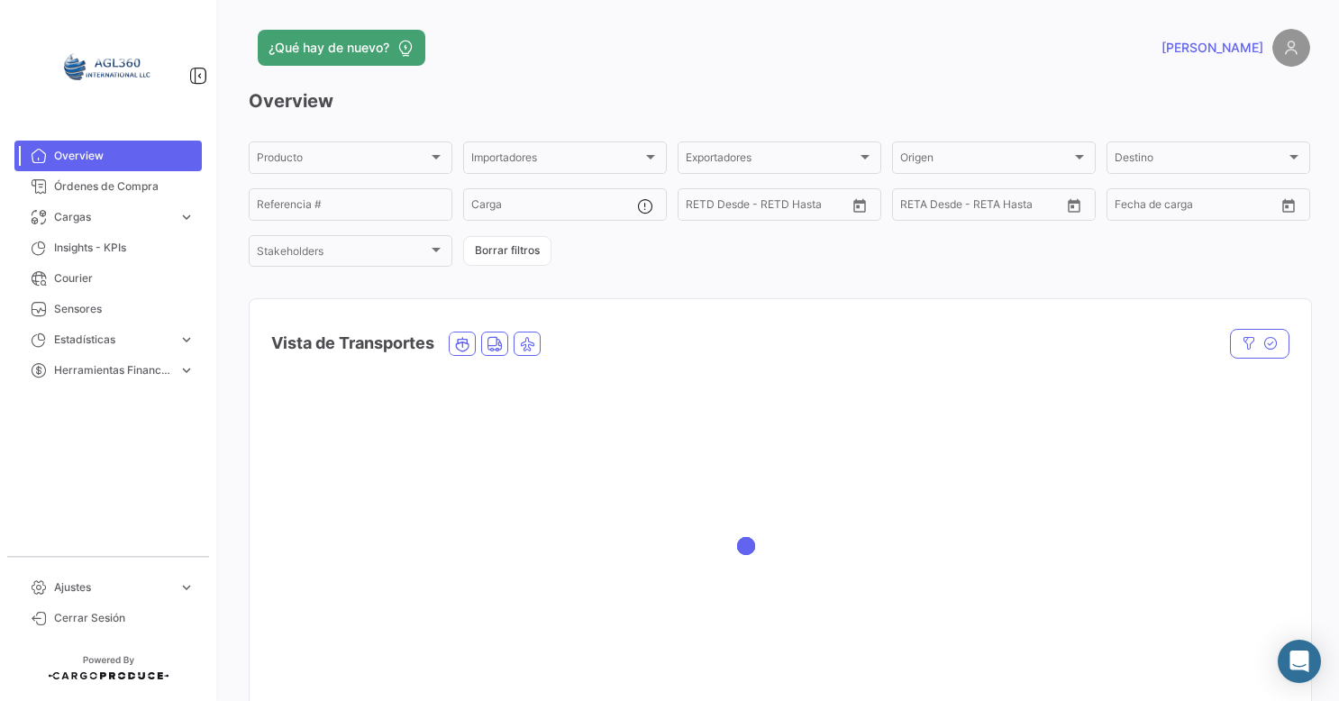
scroll to position [180, 0]
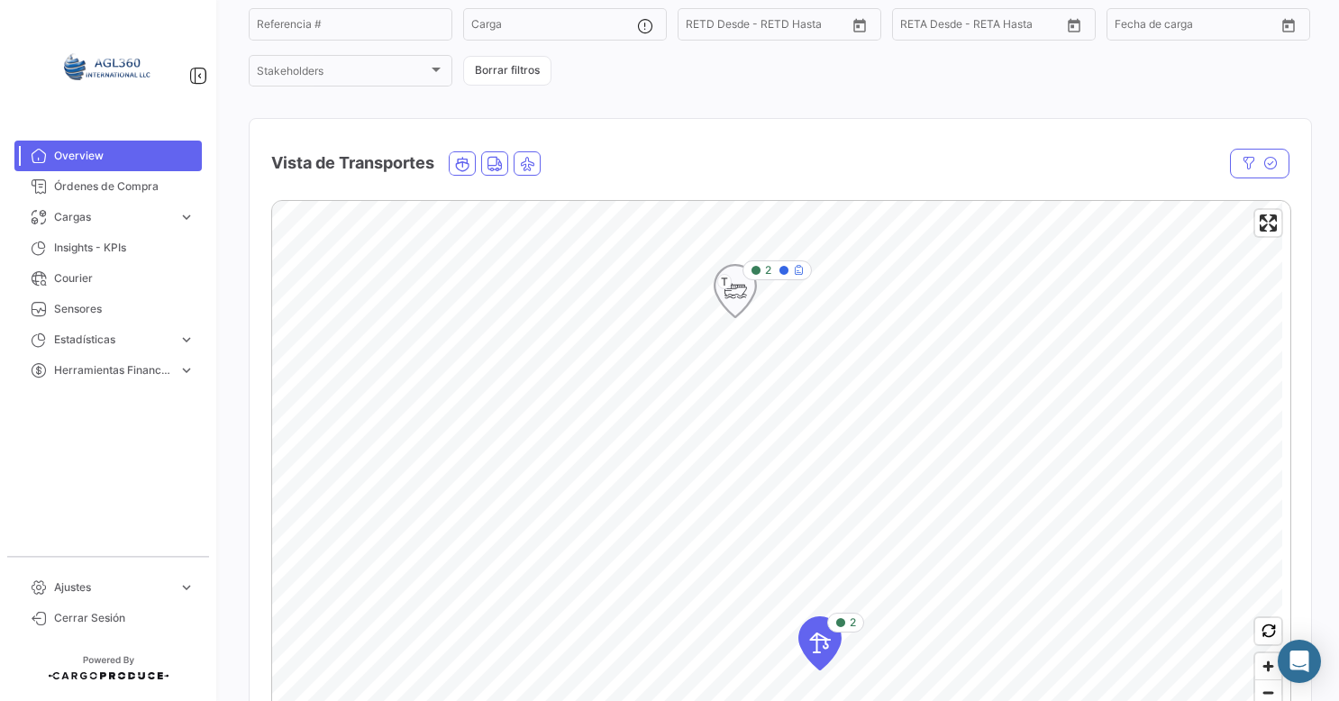
click at [731, 290] on icon "Map marker" at bounding box center [735, 291] width 25 height 38
